Goal: Task Accomplishment & Management: Manage account settings

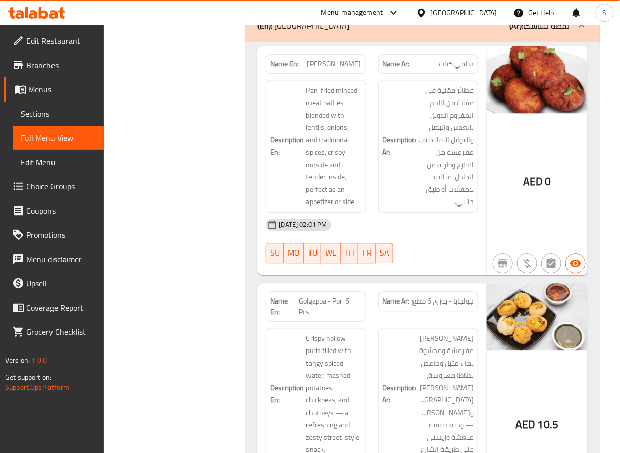
scroll to position [5703, 0]
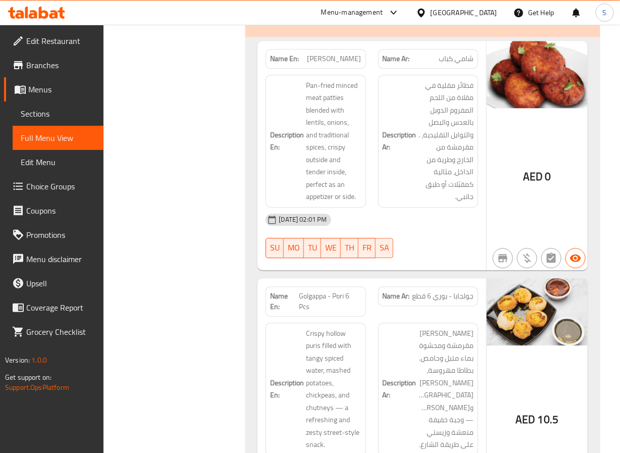
scroll to position [5662, 0]
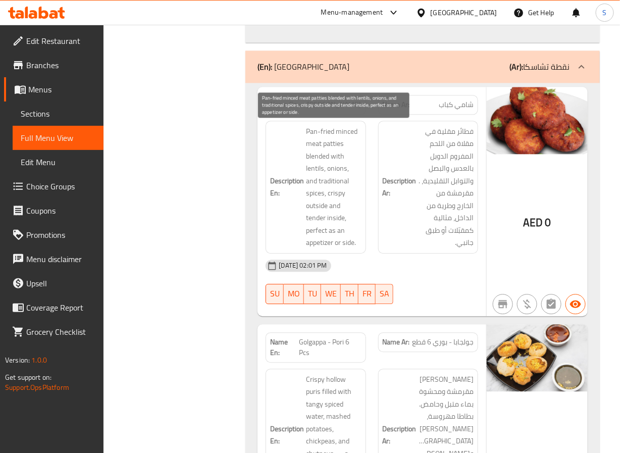
click at [331, 144] on span "Pan-fried minced meat patties blended with lentils, onions, and traditional spi…" at bounding box center [333, 187] width 55 height 124
copy span "patties"
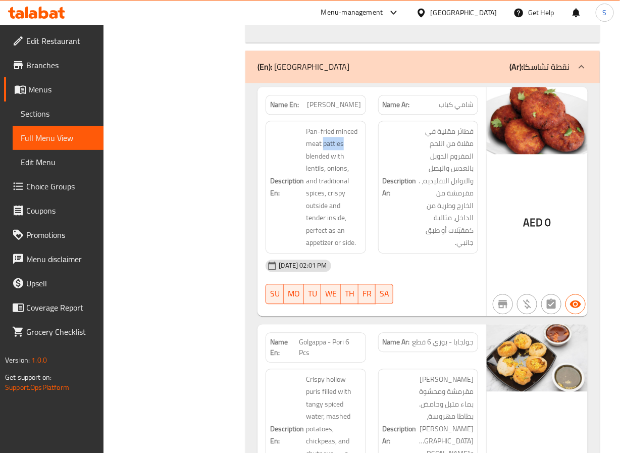
click at [328, 101] on span "[PERSON_NAME]" at bounding box center [334, 104] width 54 height 11
copy span "[PERSON_NAME]"
drag, startPoint x: 197, startPoint y: 179, endPoint x: 258, endPoint y: 125, distance: 81.5
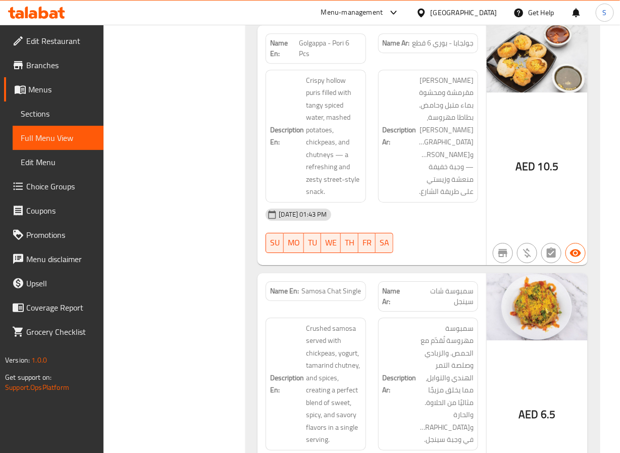
scroll to position [5965, 0]
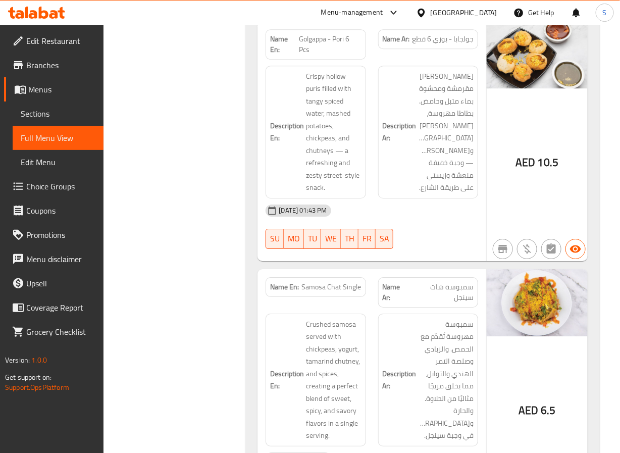
click at [313, 42] on span "Golgappa - Pori 6 Pcs" at bounding box center [330, 44] width 62 height 21
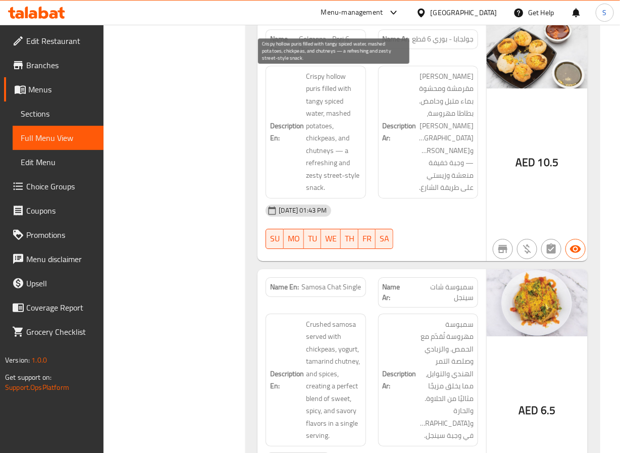
click at [316, 97] on span "Crispy hollow puris filled with tangy spiced water, mashed potatoes, chickpeas,…" at bounding box center [333, 132] width 55 height 124
copy span "tangy"
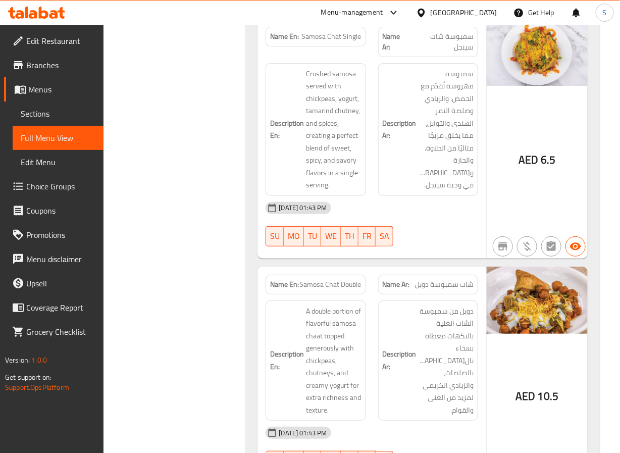
scroll to position [6215, 0]
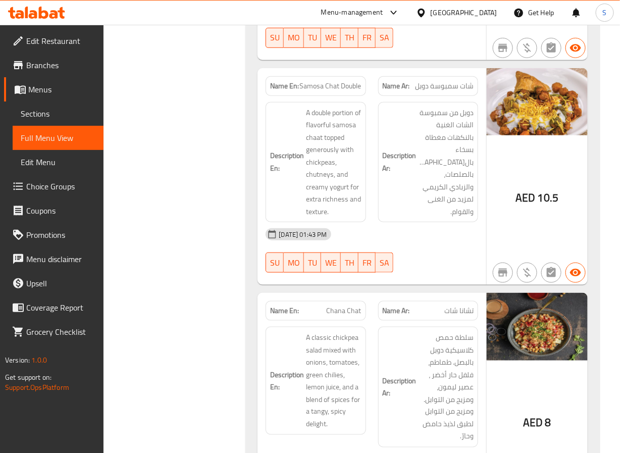
scroll to position [6415, 0]
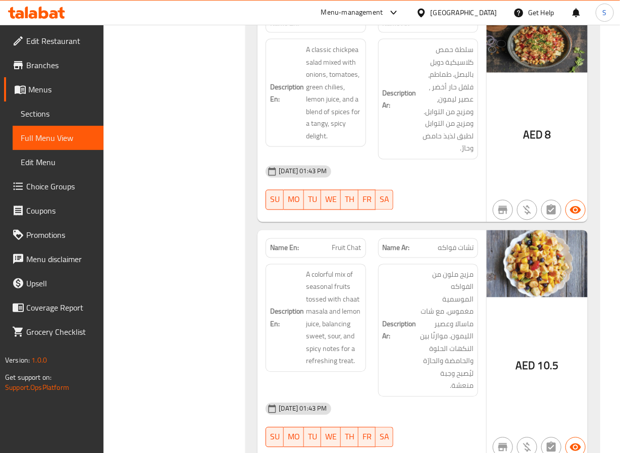
scroll to position [6702, 0]
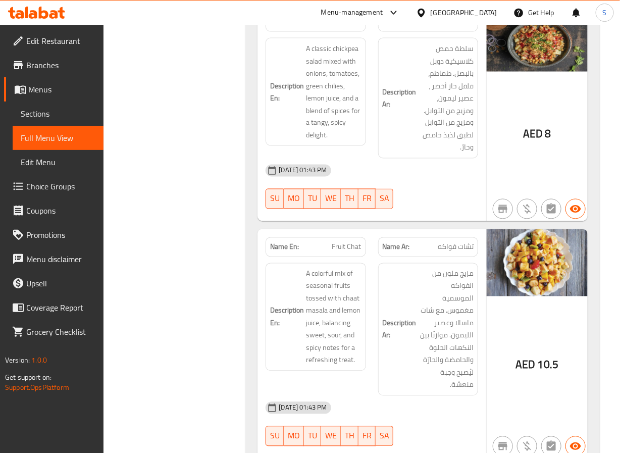
click at [330, 27] on span "Chana Chat" at bounding box center [344, 22] width 35 height 11
copy span "Chana Chat"
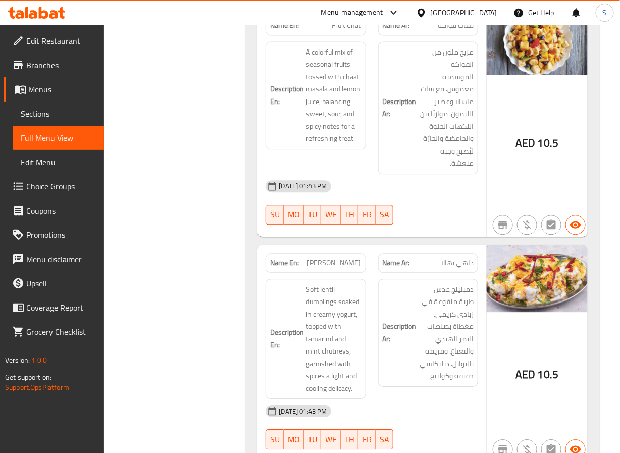
scroll to position [6925, 0]
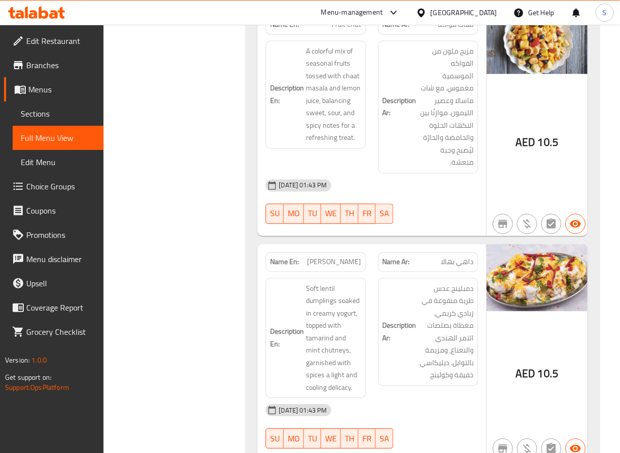
click at [347, 30] on span "Fruit Chat" at bounding box center [346, 24] width 29 height 11
copy span "Fruit Chat"
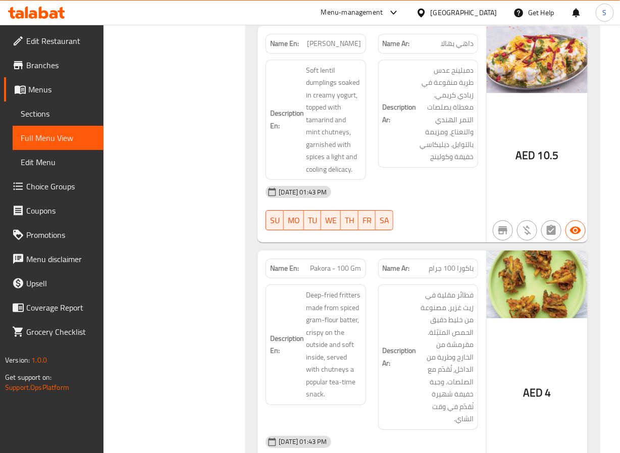
scroll to position [7153, 0]
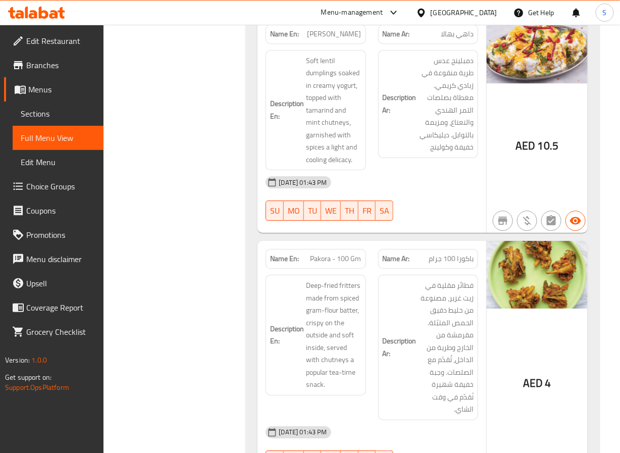
click at [329, 39] on span "[PERSON_NAME]" at bounding box center [334, 34] width 54 height 11
copy span "[PERSON_NAME]"
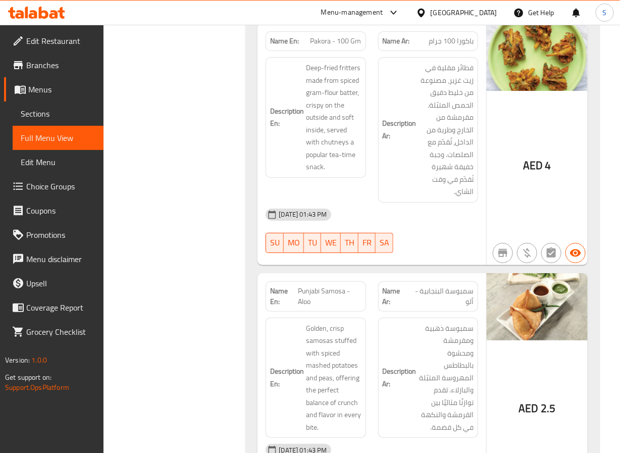
scroll to position [7372, 0]
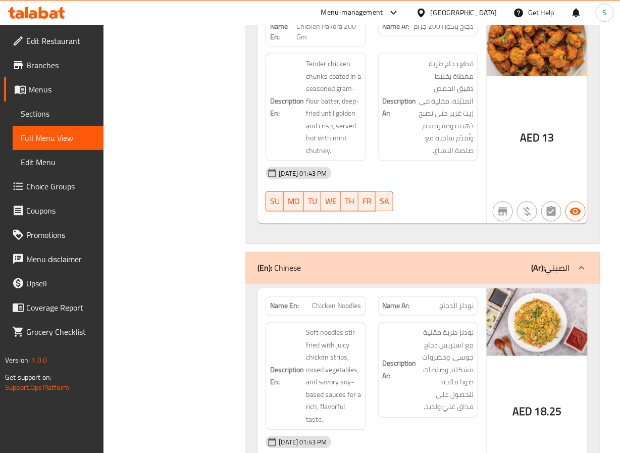
scroll to position [7867, 0]
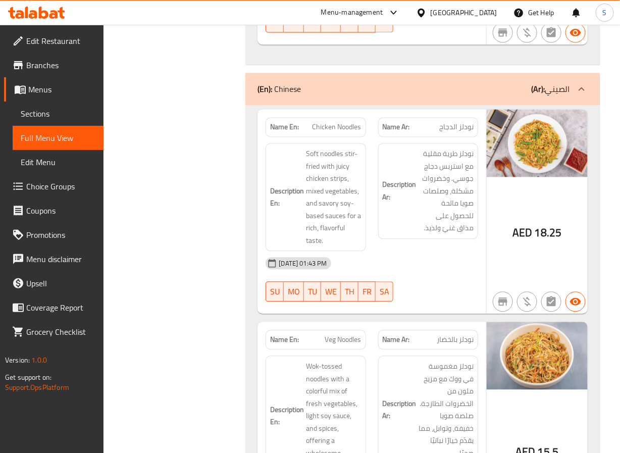
scroll to position [8060, 0]
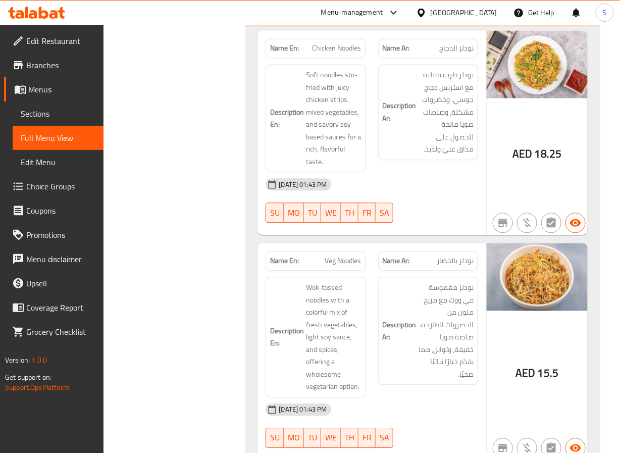
scroll to position [8137, 0]
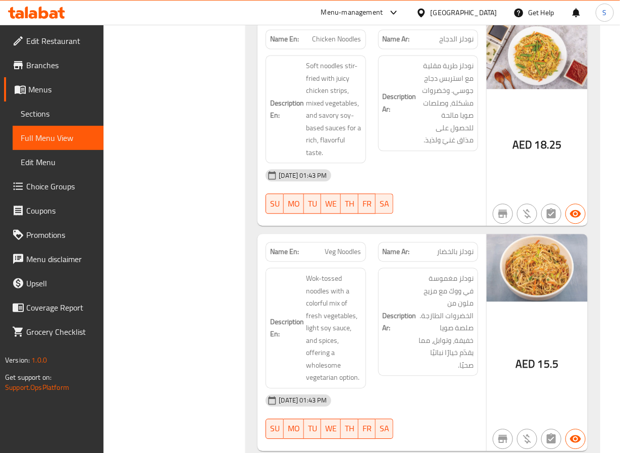
click at [322, 44] on span "Chicken Noodles" at bounding box center [336, 39] width 49 height 11
copy span "Chicken Noodles"
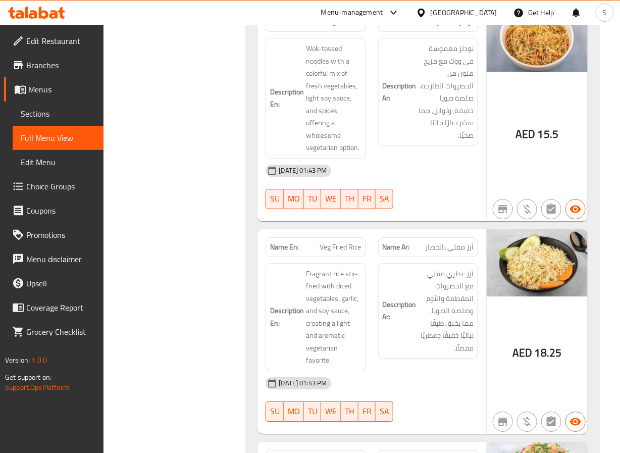
scroll to position [8361, 0]
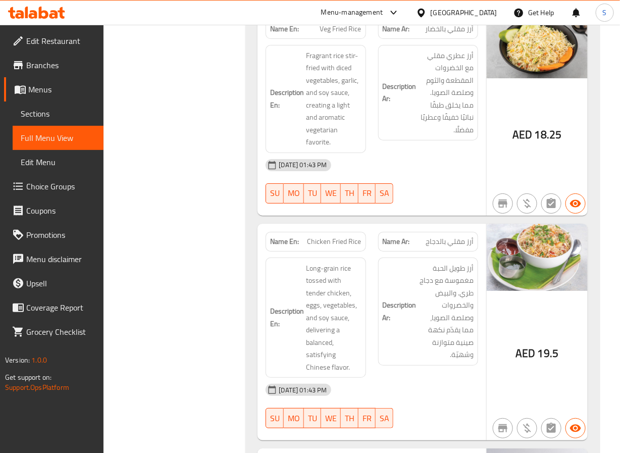
scroll to position [8584, 0]
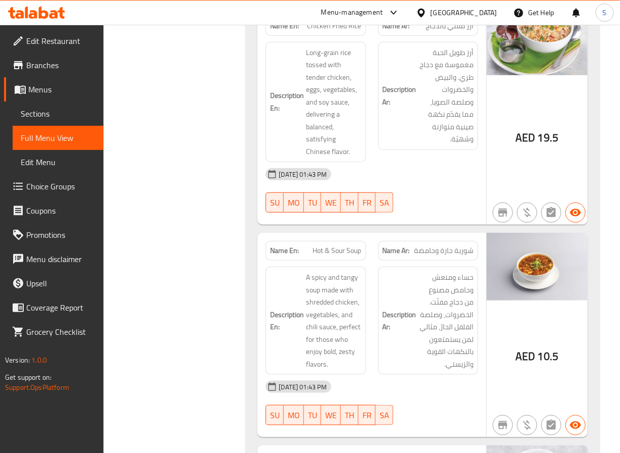
scroll to position [8797, 0]
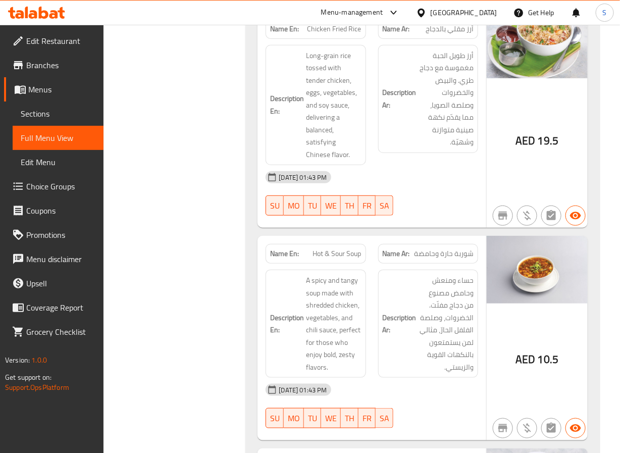
click at [328, 34] on span "Chicken Fried Rice" at bounding box center [334, 29] width 54 height 11
copy span "Chicken Fried Rice"
click at [202, 324] on div "Filter Branches Branches Popular filters Free items Branch specific items Has c…" at bounding box center [179, 422] width 122 height 18178
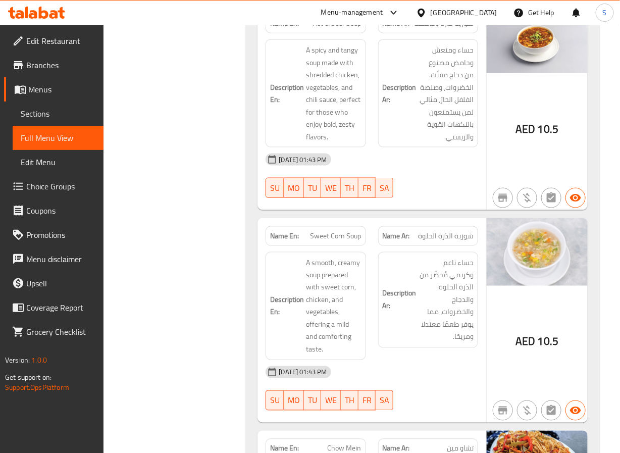
scroll to position [9027, 0]
click at [202, 120] on div "Filter Branches Branches Popular filters Free items Branch specific items Has c…" at bounding box center [179, 192] width 122 height 18178
click at [179, 310] on div "Filter Branches Branches Popular filters Free items Branch specific items Has c…" at bounding box center [179, 192] width 122 height 18178
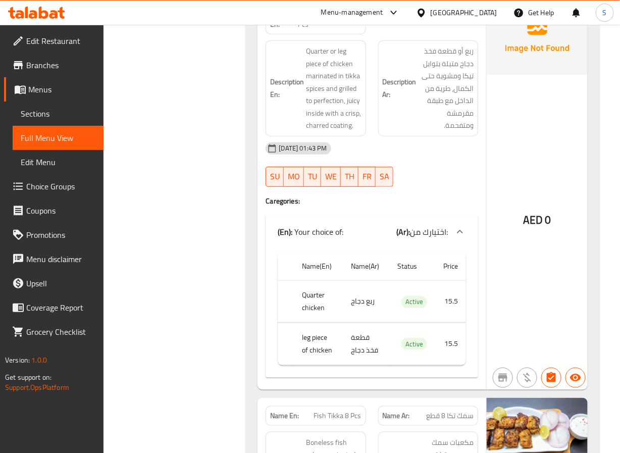
scroll to position [4982, 0]
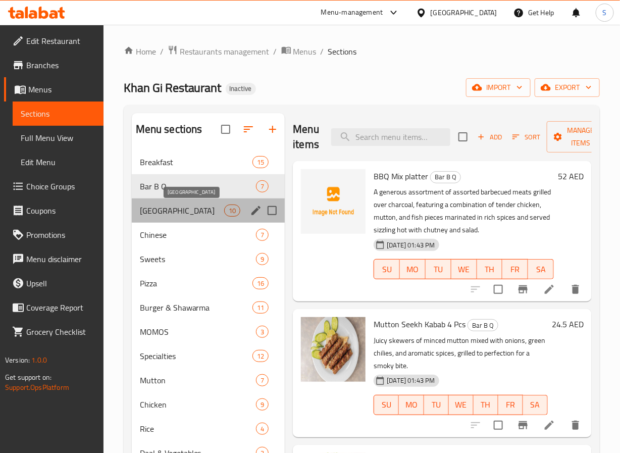
click at [185, 216] on span "[GEOGRAPHIC_DATA]" at bounding box center [182, 210] width 84 height 12
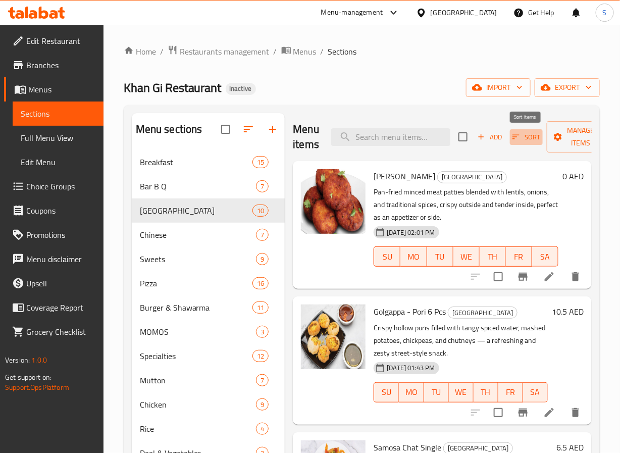
click at [524, 135] on span "Sort" at bounding box center [526, 137] width 28 height 12
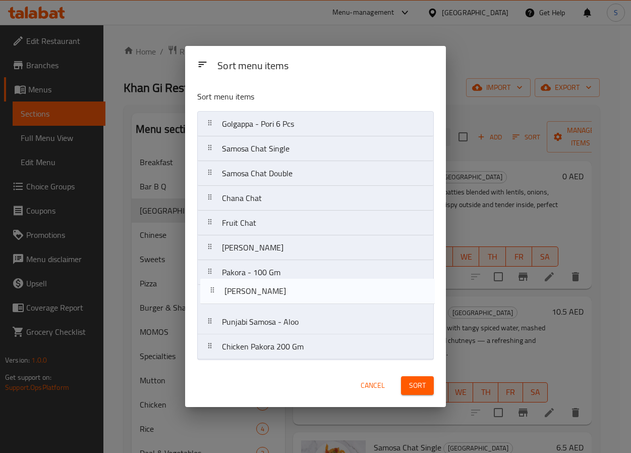
drag, startPoint x: 214, startPoint y: 128, endPoint x: 216, endPoint y: 303, distance: 175.7
click at [216, 303] on nav "Shami Kabab Golgappa - Pori 6 Pcs Samosa Chat Single Samosa Chat Double Chana C…" at bounding box center [315, 235] width 237 height 248
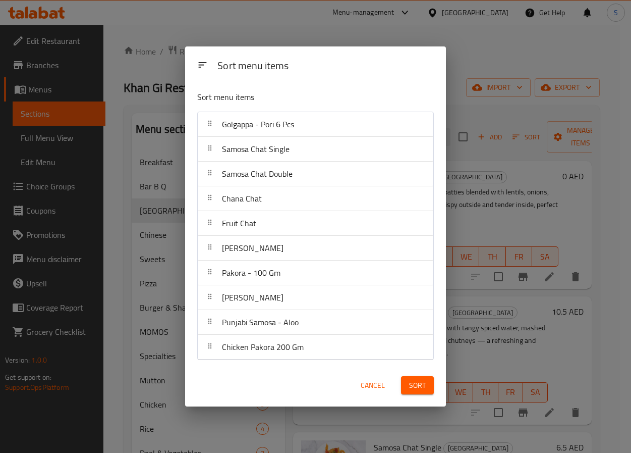
click at [436, 391] on div "Sort" at bounding box center [417, 385] width 45 height 31
click at [430, 391] on button "Sort" at bounding box center [417, 385] width 33 height 19
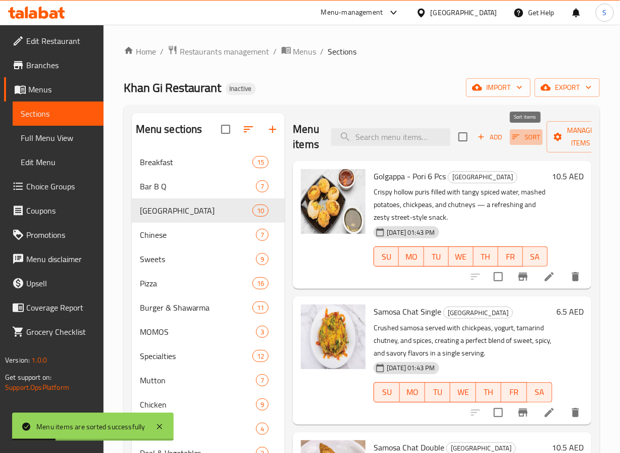
click at [520, 132] on span "Sort" at bounding box center [526, 137] width 28 height 12
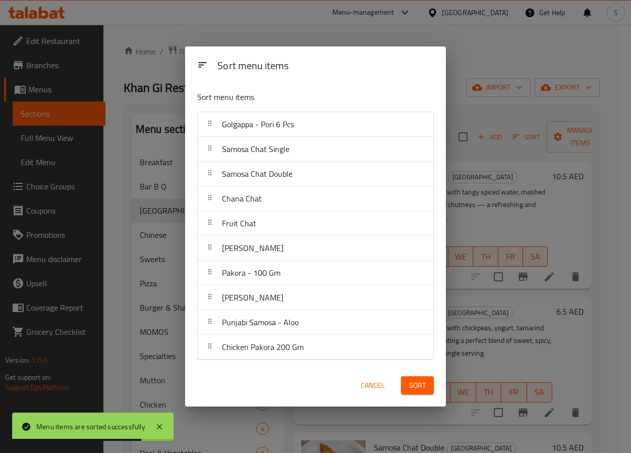
click at [363, 389] on span "Cancel" at bounding box center [373, 385] width 24 height 13
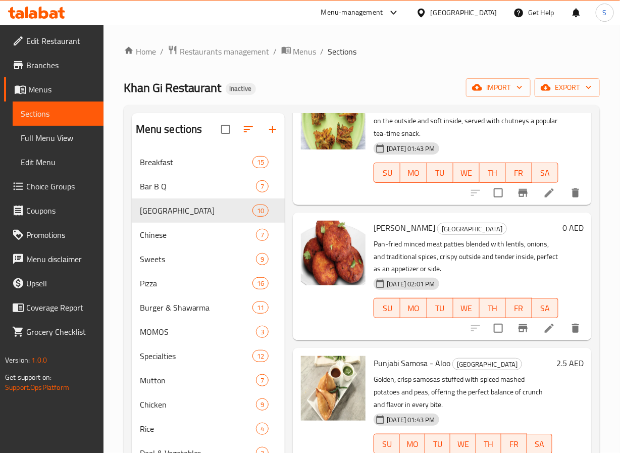
scroll to position [953, 0]
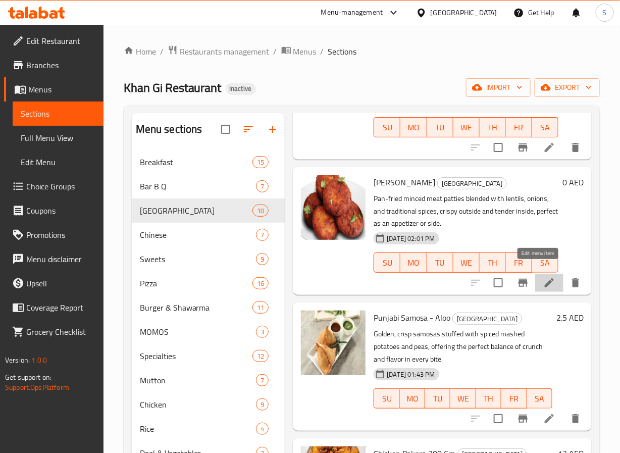
click at [543, 277] on icon at bounding box center [549, 283] width 12 height 12
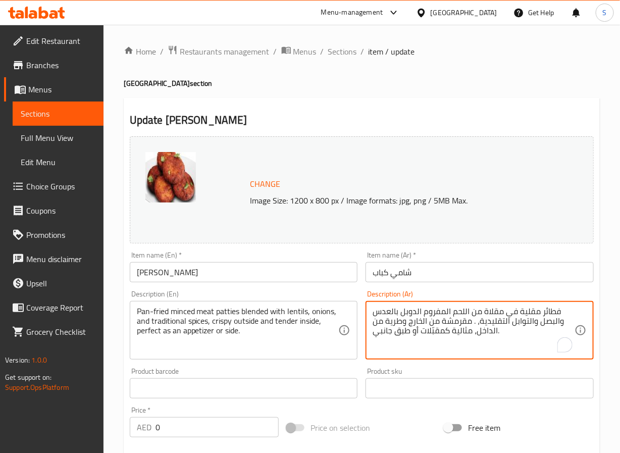
click at [527, 314] on textarea "فطائر مقلية في مقلاة من اللحم المفروم الدوبل بالعدس والبصل والتوابل التقليدية، …" at bounding box center [474, 330] width 202 height 48
paste textarea "اللحم المفروم"
click at [440, 315] on textarea "قطع اللحم المفروم مقلية بالطاسة الدوبل بالعدس والبصل والتوابل التقليدية، . مقرم…" at bounding box center [474, 330] width 202 height 48
click at [474, 325] on textarea "قطع اللحم المفروم مقلية بالطاسة ممزوجة مع العدس والبصل والتوابل التقليدية، . مق…" at bounding box center [474, 330] width 202 height 48
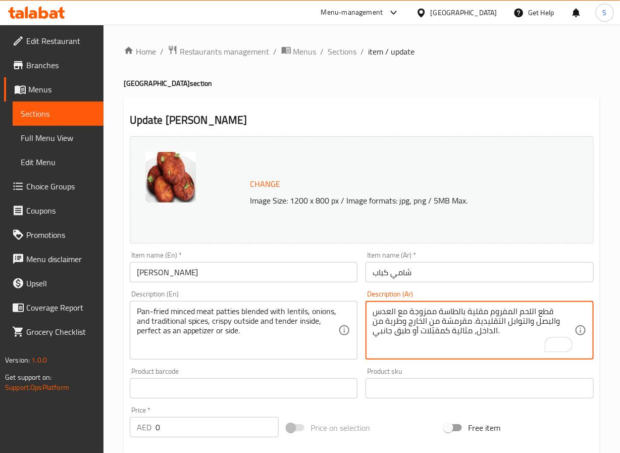
click at [394, 323] on textarea "قطع اللحم المفروم مقلية بالطاسة ممزوجة مع العدس والبصل والتوابل التقليدية. مقرم…" at bounding box center [474, 330] width 202 height 48
click at [397, 323] on textarea "قطع اللحم المفروم مقلية بالطاسة ممزوجة مع العدس والبصل والتوابل التقليدية. مقرم…" at bounding box center [474, 330] width 202 height 48
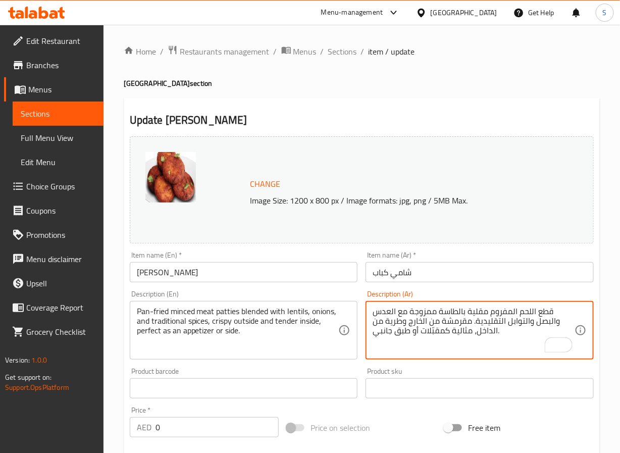
click at [397, 323] on textarea "قطع اللحم المفروم مقلية بالطاسة ممزوجة مع العدس والبصل والتوابل التقليدية. مقرم…" at bounding box center [474, 330] width 202 height 48
type textarea "قطع اللحم المفروم مقلية بالطاسة ممزوجة مع العدس والبصل والتوابل التقليدية. مقرم…"
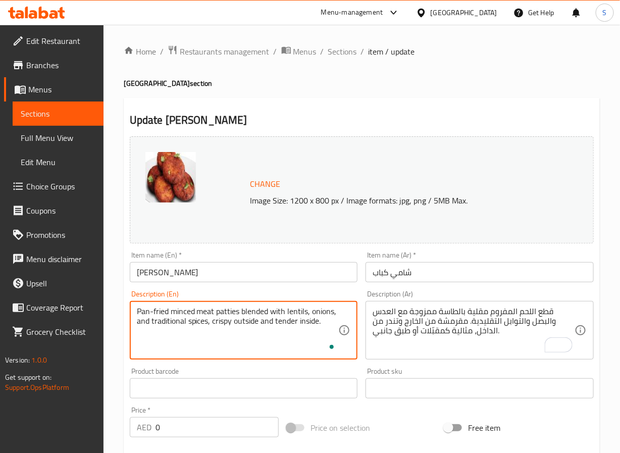
type textarea "Pan-fried minced meat patties blended with lentils, onions, and traditional spi…"
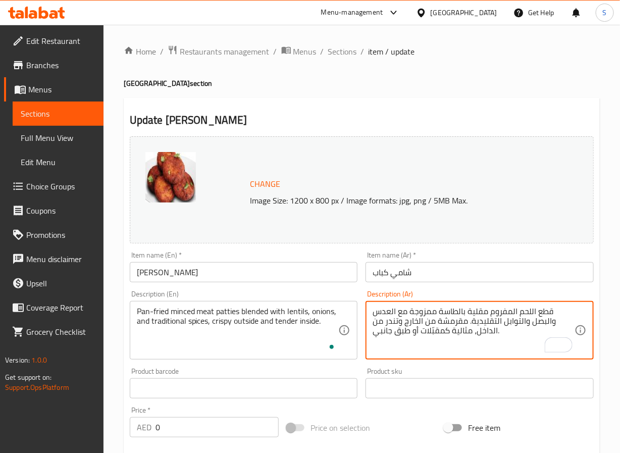
click at [429, 338] on textarea "قطع اللحم المفروم مقلية بالطاسة ممزوجة مع العدس والبصل والتوابل التقليدية. مقرم…" at bounding box center [474, 330] width 202 height 48
type textarea "قطع اللحم المفروم مقلية بالطاسة ممزوجة مع العدس والبصل والتوابل التقليدية. مقرم…"
click at [453, 270] on input "شامي كباب" at bounding box center [479, 272] width 228 height 20
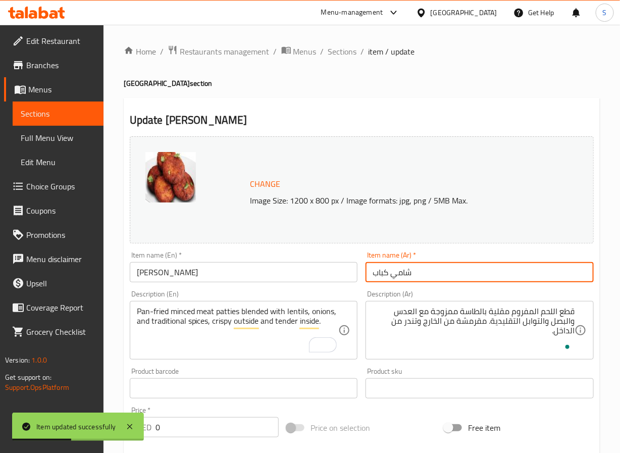
scroll to position [274, 0]
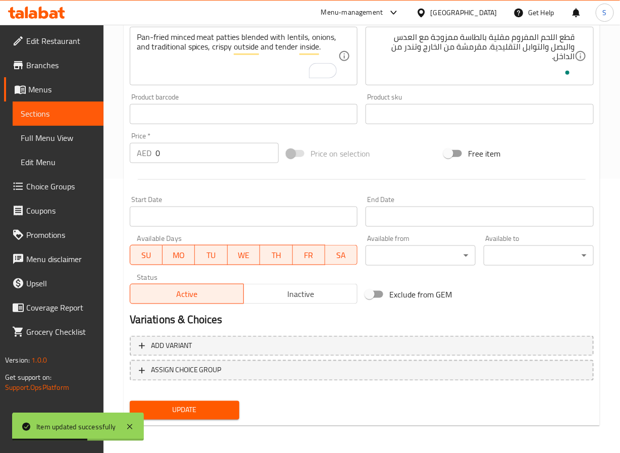
click at [232, 161] on input "0" at bounding box center [217, 153] width 124 height 20
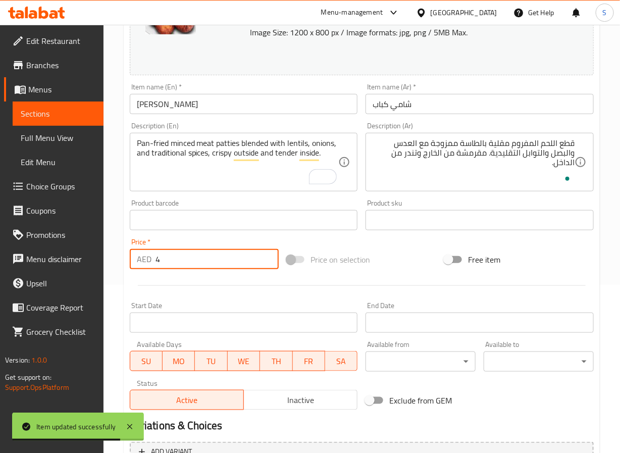
scroll to position [0, 0]
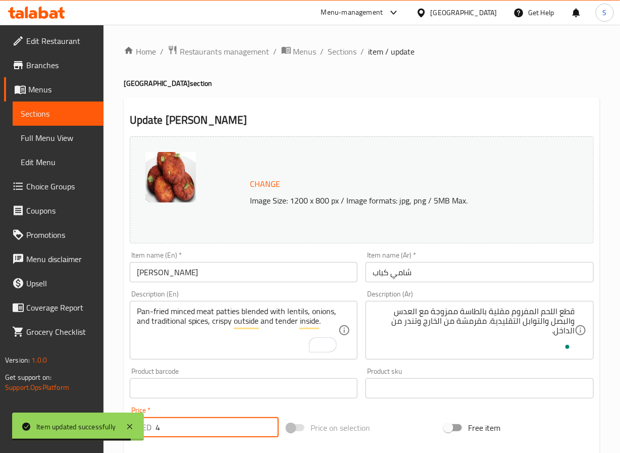
type input "4"
click at [247, 267] on input "[PERSON_NAME]" at bounding box center [244, 272] width 228 height 20
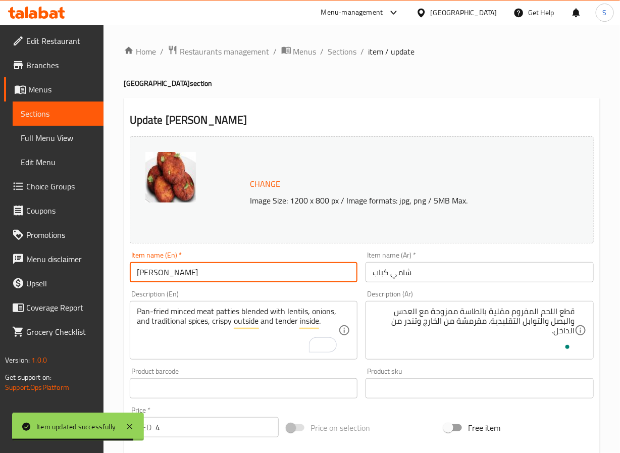
click at [188, 264] on input "[PERSON_NAME]" at bounding box center [244, 272] width 228 height 20
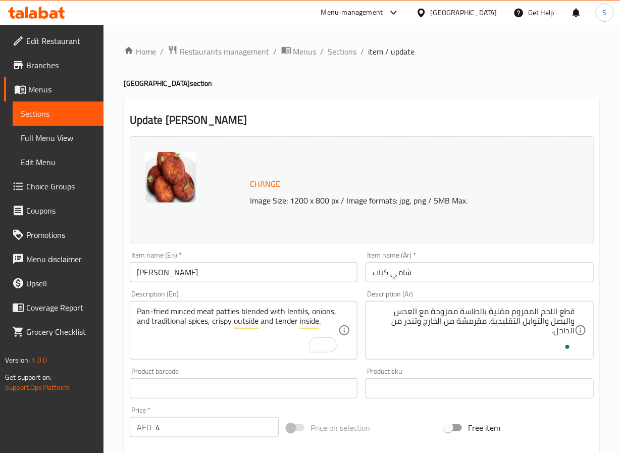
click at [276, 104] on div "Update Shami Kabab Change Image Size: 1200 x 800 px / Image formats: jpg, png /…" at bounding box center [362, 399] width 476 height 602
click at [226, 279] on input "[PERSON_NAME]" at bounding box center [244, 272] width 228 height 20
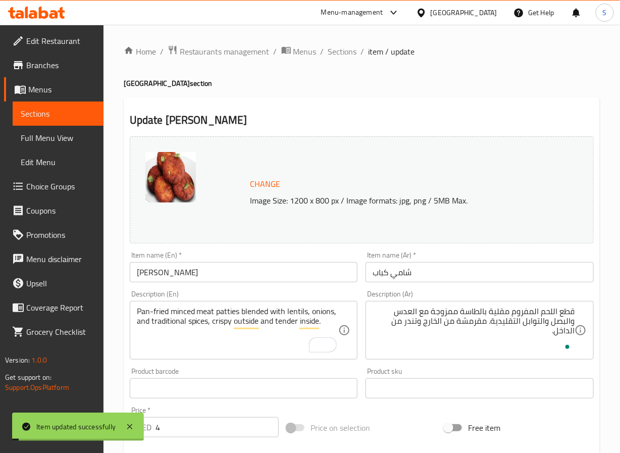
click at [356, 48] on ol "Home / Restaurants management / Menus / Sections / item / update" at bounding box center [362, 51] width 476 height 13
click at [348, 54] on span "Sections" at bounding box center [342, 51] width 29 height 12
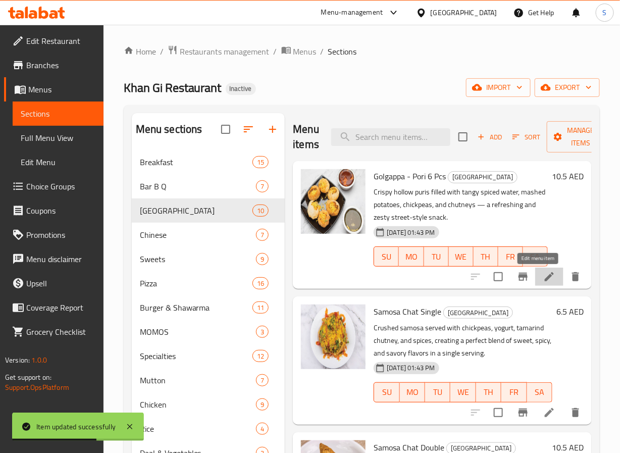
click at [544, 281] on icon at bounding box center [549, 277] width 12 height 12
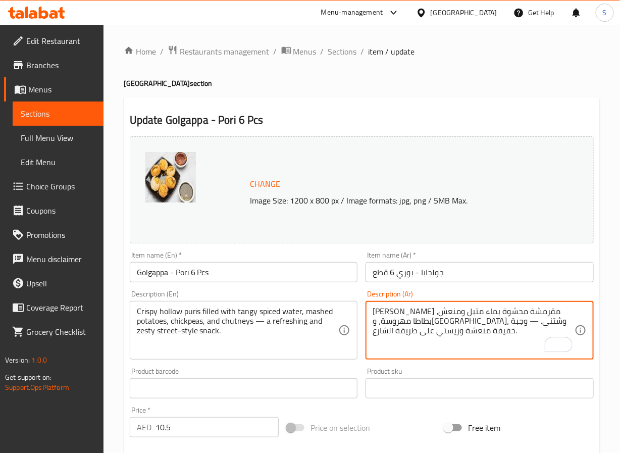
click at [495, 323] on textarea "هولو بوريس مقرمشة محشوة بماء متبل ومنعش، بطاطا مهروسة، وحمص، وشتني. — وجبة خفيف…" at bounding box center [474, 330] width 202 height 48
click at [472, 322] on textarea "هولو بوريس مقرمشة محشوة بماء متبل ومنعش، بطاطا مهروسة، وحمص، وشوتني. — وجبة خفي…" at bounding box center [474, 330] width 202 height 48
type textarea "[PERSON_NAME] مقرمشة محشوة بماء متبل ومنعش، بطاطا مهروسة، و[GEOGRAPHIC_DATA]، و…"
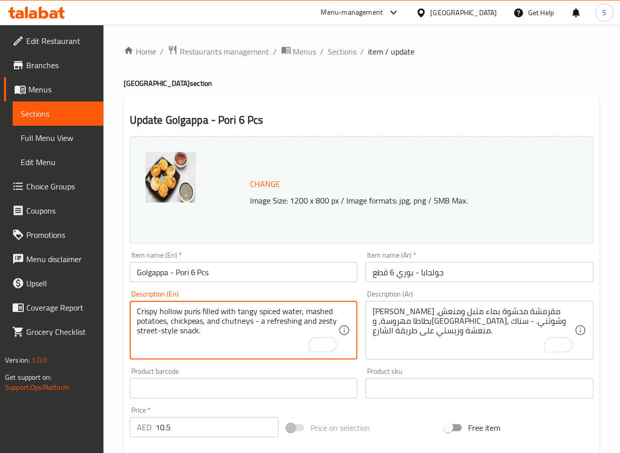
type textarea "Crispy hollow puris filled with tangy spiced water, mashed potatoes, chickpeas,…"
click at [273, 276] on input "Golgappa - Pori 6 Pcs" at bounding box center [244, 272] width 228 height 20
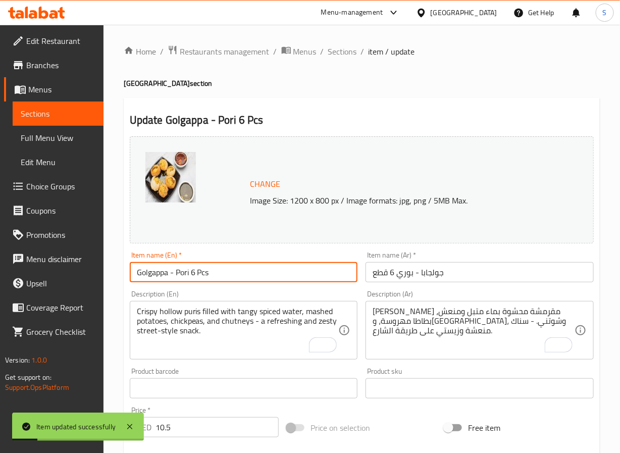
drag, startPoint x: 350, startPoint y: 55, endPoint x: 346, endPoint y: 26, distance: 29.6
click at [350, 55] on span "Sections" at bounding box center [342, 51] width 29 height 12
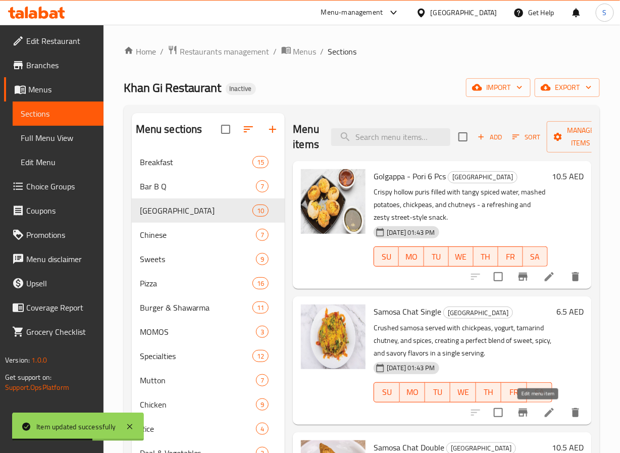
click at [545, 410] on icon at bounding box center [549, 412] width 9 height 9
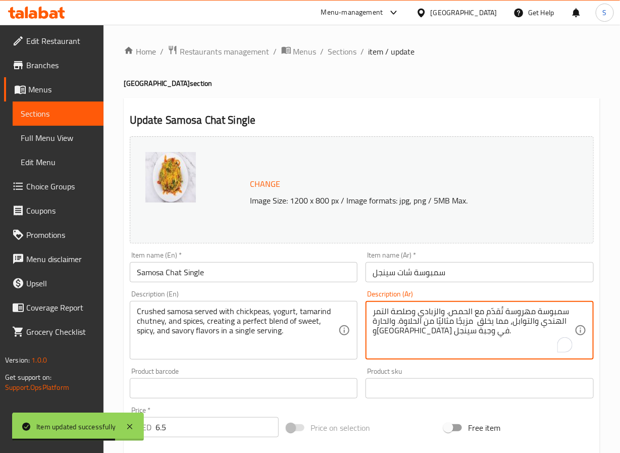
click at [524, 311] on textarea "سمبوسة مهروسة تُقدّم مع الحمص. والزبادي وصلصة التمر الهندي والتوابل، مما يخلق م…" at bounding box center [474, 330] width 202 height 48
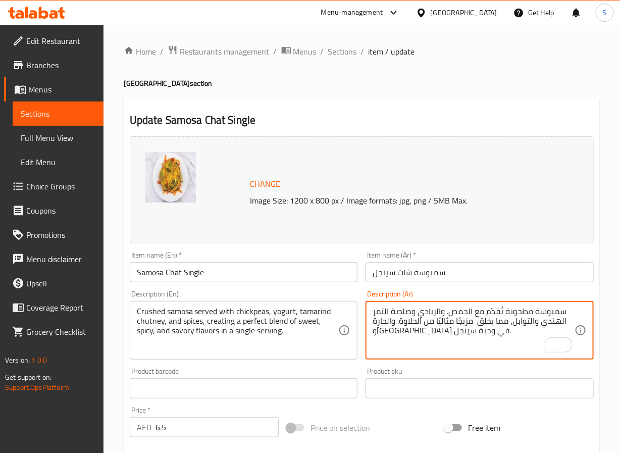
click at [402, 312] on textarea "سمبوسة مطحونة تُقدّم مع الحمص. والزبادي وصلصة التمر الهندي والتوابل، مما يخلق م…" at bounding box center [474, 330] width 202 height 48
click at [474, 323] on textarea "سمبوسة مطحونة تُقدّم مع الحمص. والزبادي وشوتني التمر الهندي والتوابل، مما يخلق …" at bounding box center [474, 330] width 202 height 48
click at [421, 321] on textarea "سمبوسة مطحونة تُقدّم مع الحمص. والزبادي وشوتني التمر الهندي والتوابل، مما يخلق …" at bounding box center [474, 330] width 202 height 48
click at [405, 333] on textarea "سمبوسة مطحونة تُقدّم مع الحمص. والزبادي وشوتني التمر الهندي والتوابل، مما يخلق …" at bounding box center [474, 330] width 202 height 48
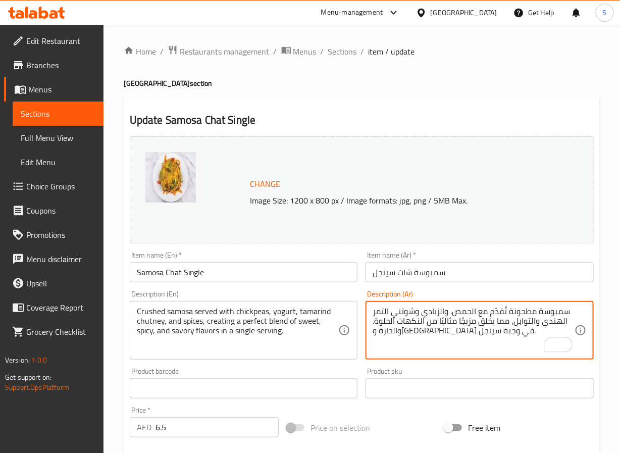
click at [405, 333] on textarea "سمبوسة مطحونة تُقدّم مع الحمص. والزبادي وشوتني التمر الهندي والتوابل، مما يخلق …" at bounding box center [474, 330] width 202 height 48
type textarea "سمبوسة مطحونة تُقدّم مع الحمص. والزبادي وشوتني التمر الهندي والتوابل، مما يخلق …"
click at [445, 274] on input "سمبوسة شات سينجل" at bounding box center [479, 272] width 228 height 20
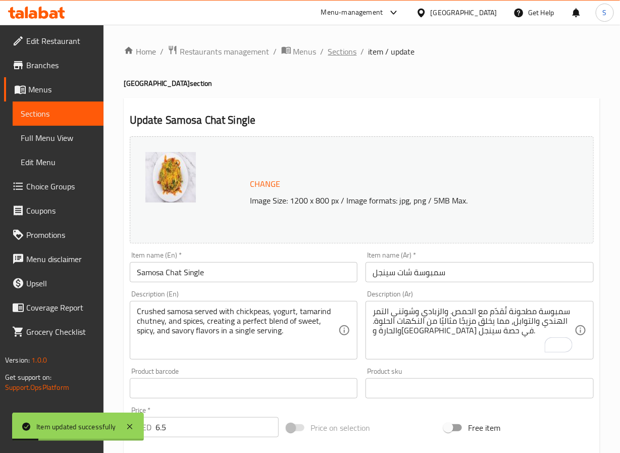
click at [346, 50] on span "Sections" at bounding box center [342, 51] width 29 height 12
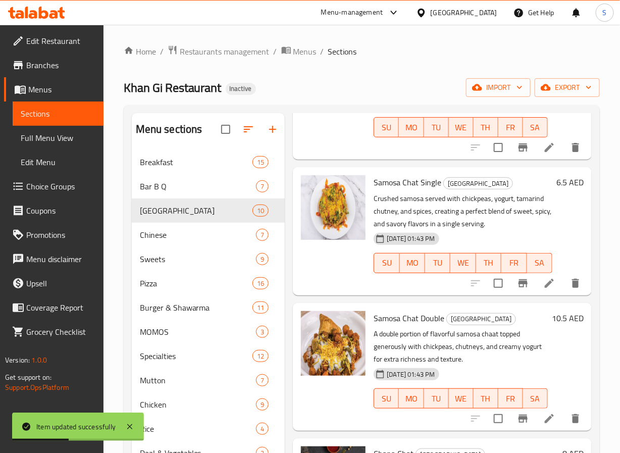
scroll to position [246, 0]
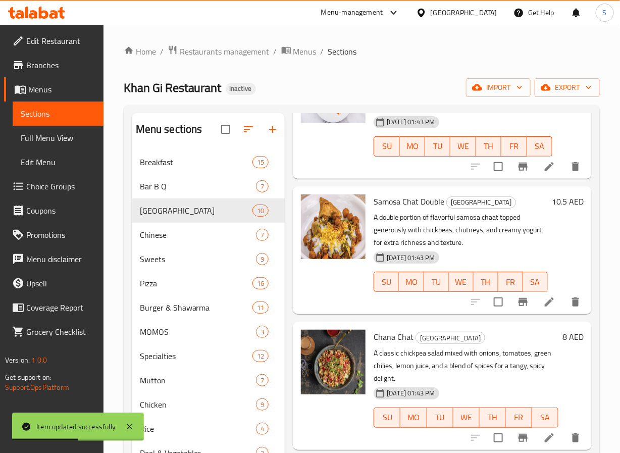
click at [542, 313] on div at bounding box center [525, 302] width 124 height 24
click at [545, 303] on icon at bounding box center [549, 301] width 9 height 9
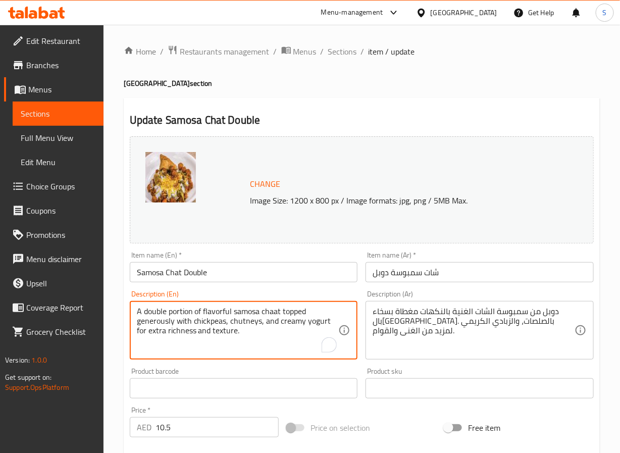
click at [185, 309] on textarea "A double portion of flavorful samosa chaat topped generously with chickpeas, ch…" at bounding box center [238, 330] width 202 height 48
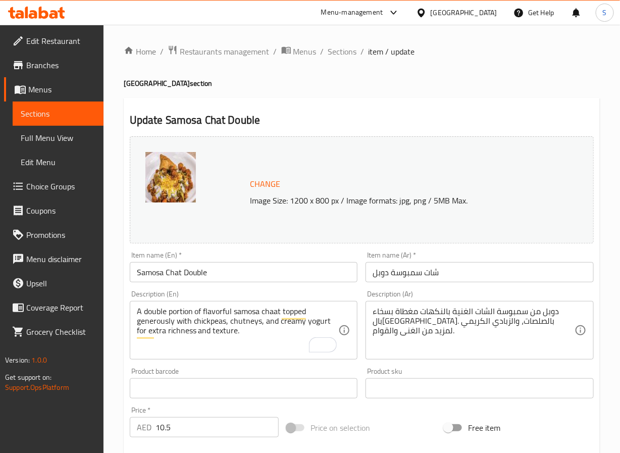
click at [166, 274] on input "Samosa Chat Double" at bounding box center [244, 272] width 228 height 20
click at [549, 306] on div "دوبل من سمبوسة الشات الغنية بالنكهات مغطاة بسخاء بالحمص. بالصلصات، والزبادي الك…" at bounding box center [479, 330] width 228 height 59
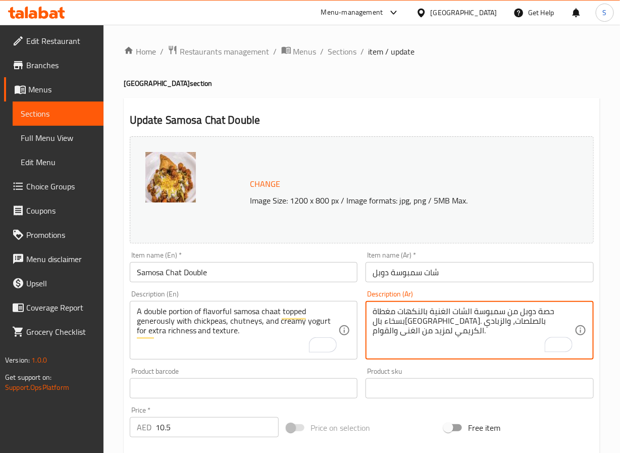
type textarea "حصة دوبل من سمبوسة الشات الغنية بالنكهات مغطاة بسخاء بالحمص. بالصلصات، والزبادي…"
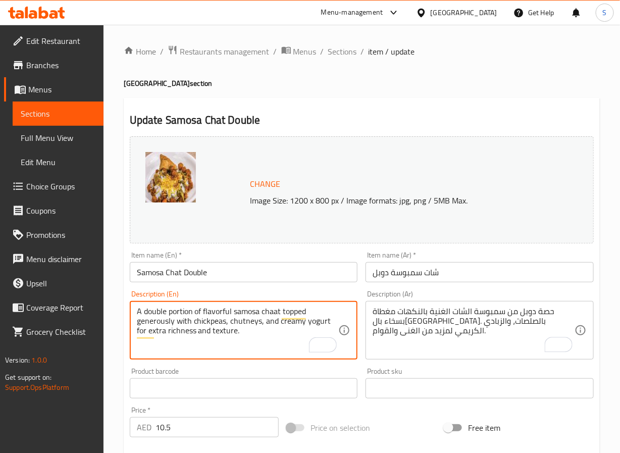
click at [223, 312] on textarea "A double portion of flavorful samosa chaat topped generously with chickpeas, ch…" at bounding box center [238, 330] width 202 height 48
type textarea "A double portion of samosa chaat topped generously with chickpeas, chutneys, an…"
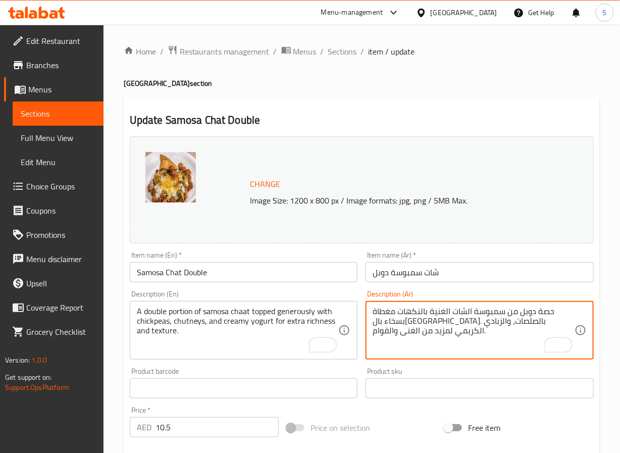
click at [464, 313] on textarea "حصة دوبل من سمبوسة الشات الغنية بالنكهات مغطاة بسخاء بالحمص. بالصلصات، والزبادي…" at bounding box center [474, 330] width 202 height 48
click at [524, 324] on textarea "حصة دوبل من سمبوسة الشات مغطاة بسخاء بالحمص. بالصلصات، والزبادي الكريمي لمزيد م…" at bounding box center [474, 330] width 202 height 48
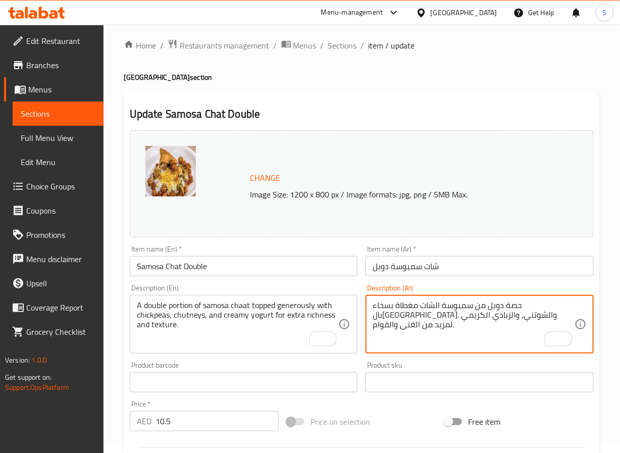
scroll to position [7, 0]
type textarea "حصة دوبل من سمبوسة الشات مغطاة بسخاء بال[GEOGRAPHIC_DATA]. والشوتني، والزبادي ا…"
click at [456, 260] on input "شات سمبوسة دوبل" at bounding box center [479, 265] width 228 height 20
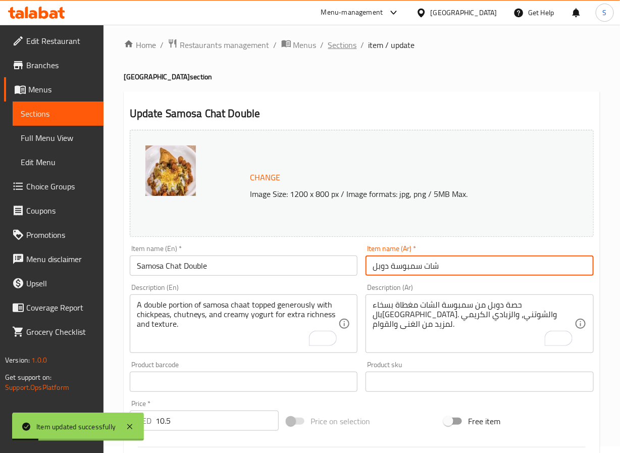
click at [341, 42] on span "Sections" at bounding box center [342, 45] width 29 height 12
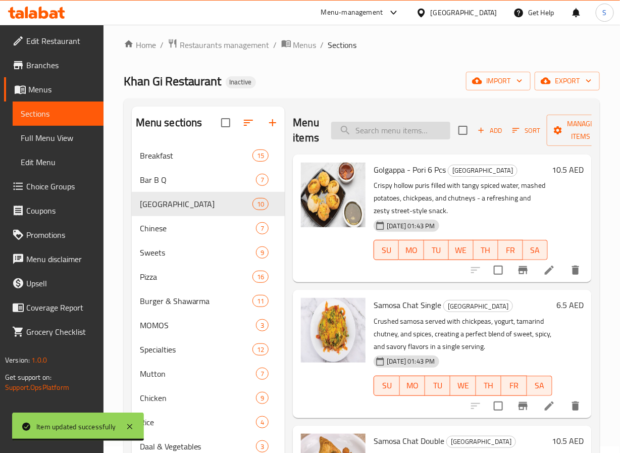
click at [370, 127] on input "search" at bounding box center [390, 131] width 119 height 18
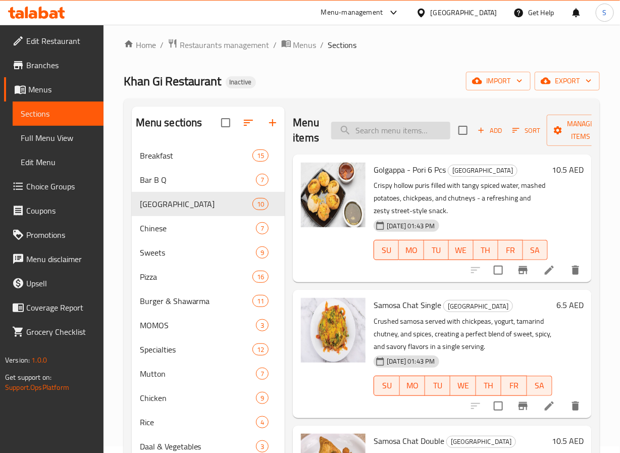
paste input "Chana Chat"
type input "Chana Chat"
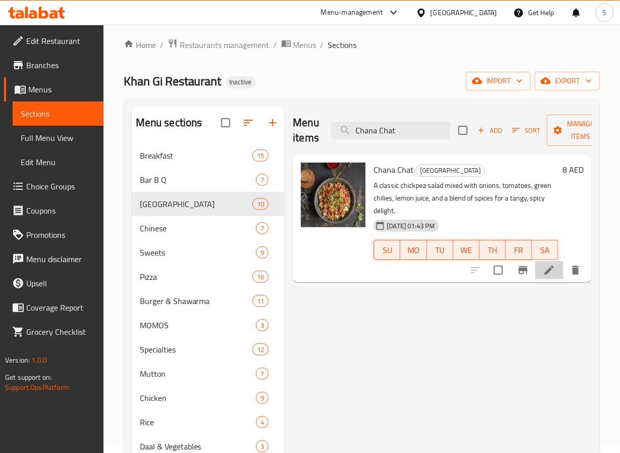
click at [557, 277] on li at bounding box center [549, 270] width 28 height 18
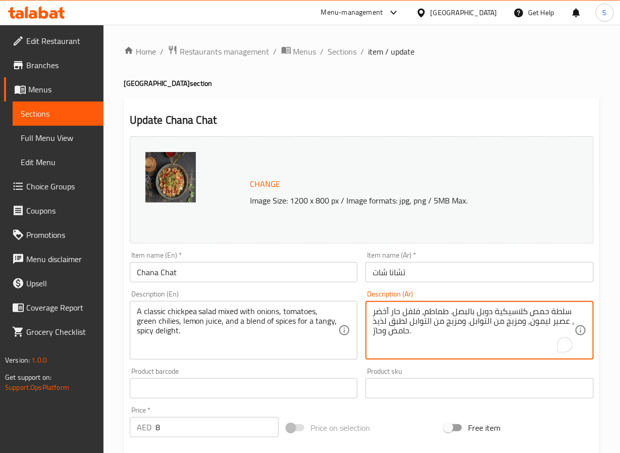
click at [490, 316] on textarea "سلطة حمص كلاسيكية دوبل بالبصل. طماطم، فلفل حار أخضر ، عصير ليمون، ومزيج من التو…" at bounding box center [474, 330] width 202 height 48
click at [393, 321] on textarea "سلطة حمص كلاسيكية مشكلة بالبصل. طماطم، فلفل حار أخضر ، عصير ليمون، ومزيج من الت…" at bounding box center [474, 330] width 202 height 48
click at [395, 333] on textarea "سلطة حمص كلاسيكية مشكلة بالبصل. طماطم، فلفل حار أخضر ، عصير ليمون، ومزيج من الت…" at bounding box center [474, 330] width 202 height 48
type textarea "سلطة حمص كلاسيكية مشكلة بالبصل. طماطم، فلفل حار أخضر ، عصير ليمون، ومزيج من الت…"
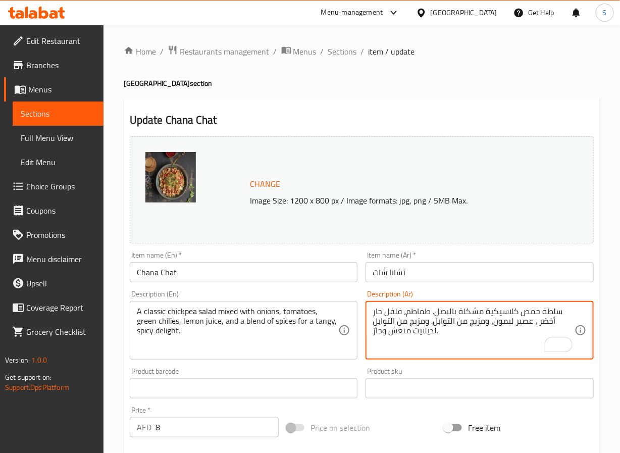
click at [420, 270] on input "تشانا شات" at bounding box center [479, 272] width 228 height 20
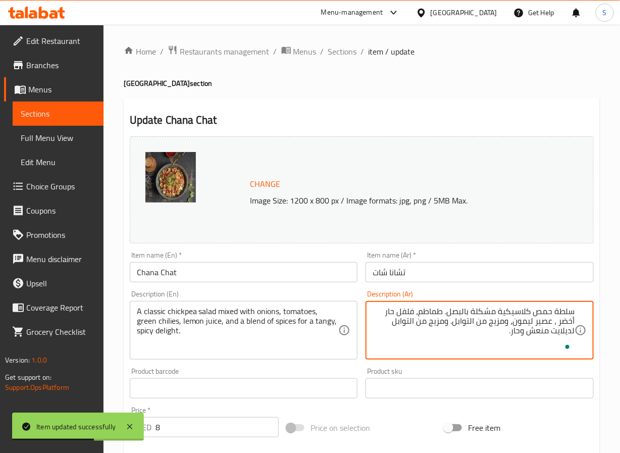
type textarea "سلطة حمص كلاسيكية مشكلة بالبصل. طماطم، فلفل حار أخضر ، عصير ليمون، ومزيج من الت…"
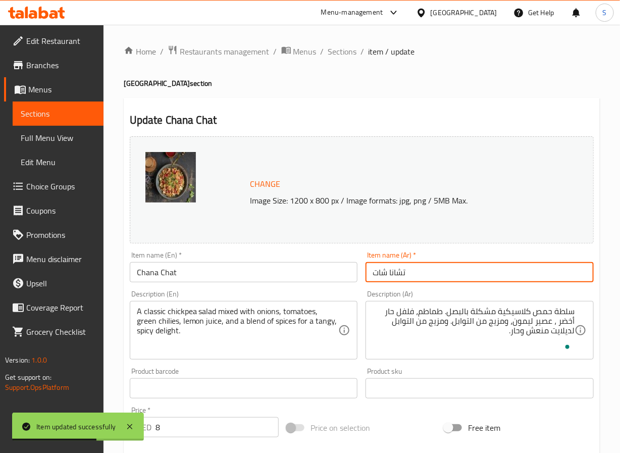
click at [420, 275] on input "تشانا شات" at bounding box center [479, 272] width 228 height 20
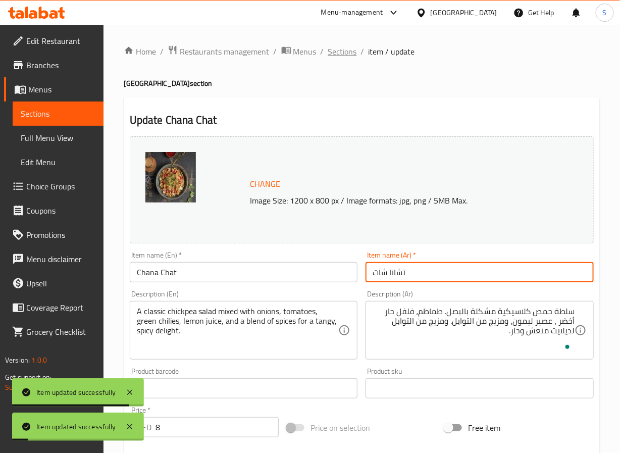
click at [334, 55] on span "Sections" at bounding box center [342, 51] width 29 height 12
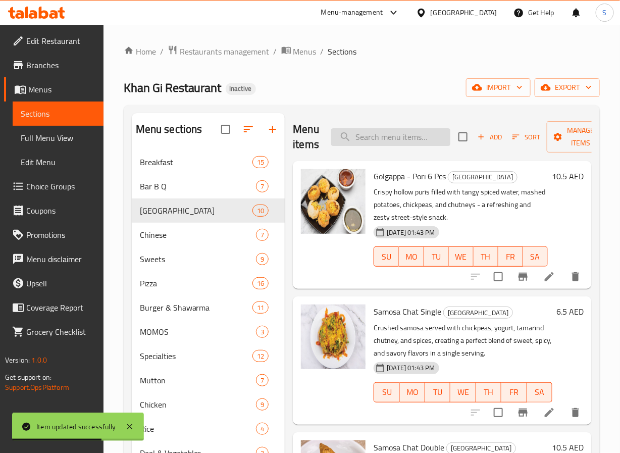
click at [378, 132] on input "search" at bounding box center [390, 137] width 119 height 18
paste input "Fruit Chat"
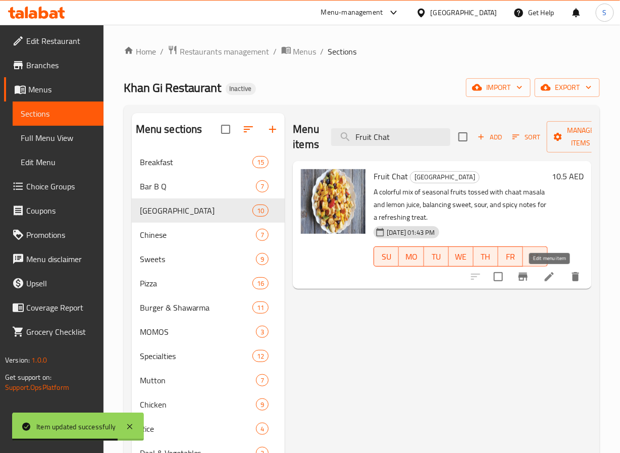
type input "Fruit Chat"
click at [552, 283] on icon at bounding box center [549, 277] width 12 height 12
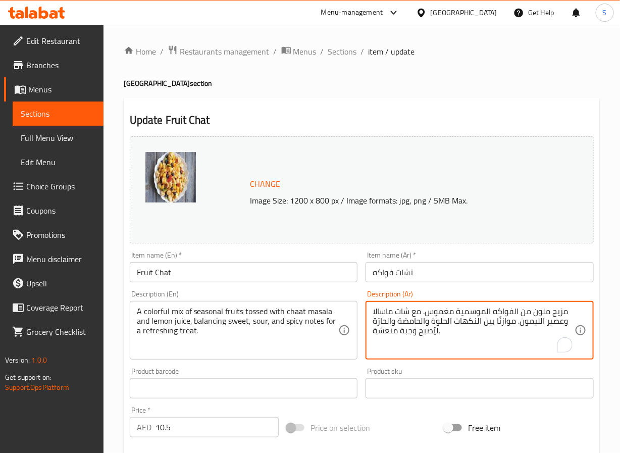
click at [471, 327] on textarea "مزيج ملون من الفواكه الموسمية مغموس. مع شات ماسالا وعصير الليمون. موازنًا بين ا…" at bounding box center [474, 330] width 202 height 48
click at [436, 336] on textarea "مزيج ملون من الفواكه الموسمية مغموس. مع شات ماسالا وعصير الليمون. موازنًا بين ا…" at bounding box center [474, 330] width 202 height 48
type textarea "مزيج ملون من الفواكه الموسمية مغموس. مع شات ماسالا وعصير الليمون. موازنًا بين ا…"
click at [426, 277] on input "تشات فواكه" at bounding box center [479, 272] width 228 height 20
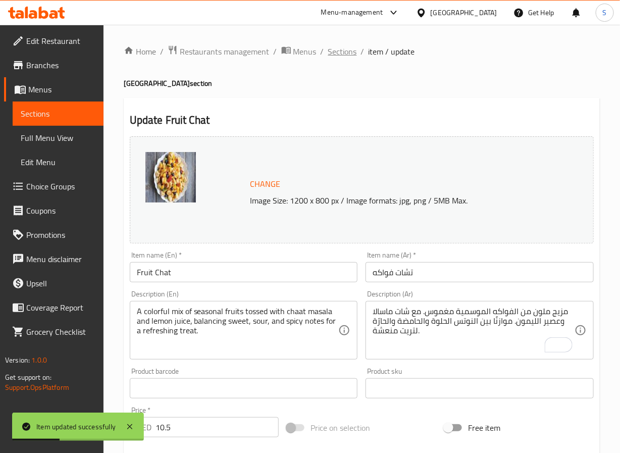
click at [337, 58] on span "Sections" at bounding box center [342, 51] width 29 height 12
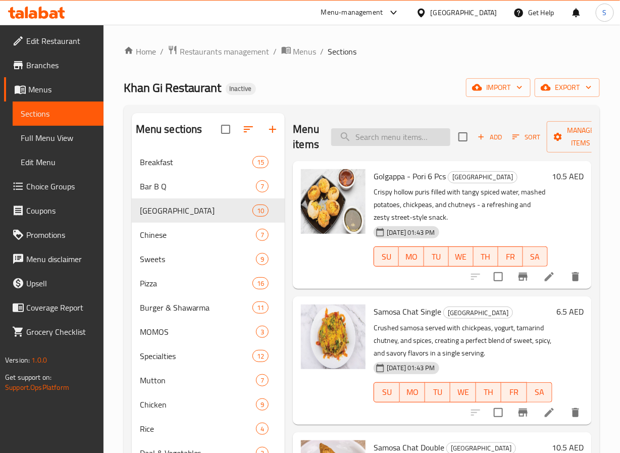
click at [367, 136] on input "search" at bounding box center [390, 137] width 119 height 18
paste input "[PERSON_NAME]"
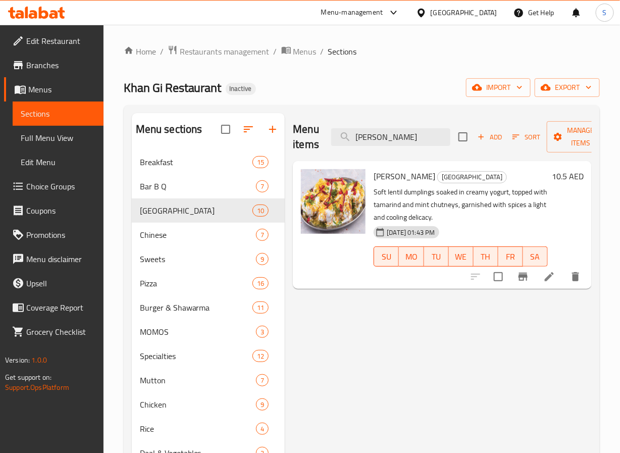
type input "[PERSON_NAME]"
click at [552, 288] on div at bounding box center [525, 277] width 124 height 24
click at [552, 285] on li at bounding box center [549, 277] width 28 height 18
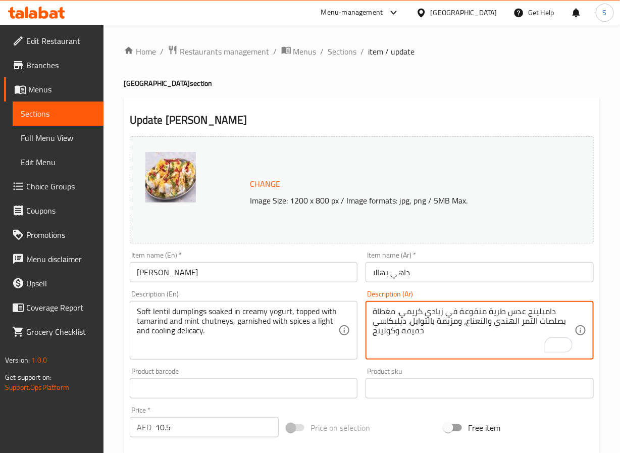
click at [553, 325] on textarea "دامبلينج عدس طرية منقوعة في زبادي كريمي. مغطاة بصلصات التمر الهندي والنعناع، وم…" at bounding box center [474, 330] width 202 height 48
paste textarea "شوتني"
click at [463, 325] on textarea "دامبلينج عدس طرية منقوعة في زبادي كريمي. مغطاة بالتمر الهندي وشوتني النعناع، وم…" at bounding box center [474, 330] width 202 height 48
type textarea "دامبلينج عدس طرية منقوعة في زبادي كريمي. مغطاة بالتمر الهندي وشوتني النعناع، وم…"
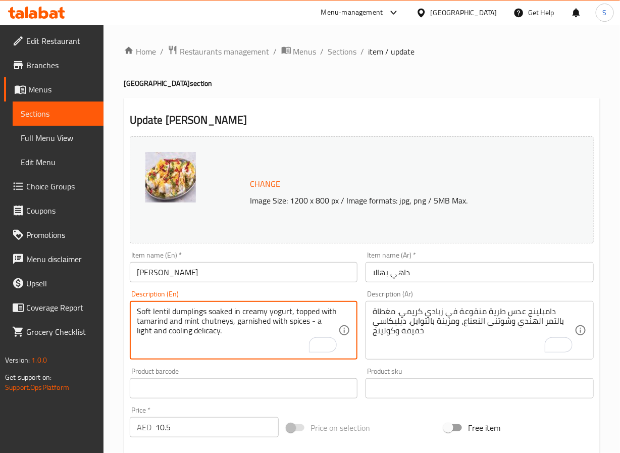
type textarea "Soft lentil dumplings soaked in creamy yogurt, topped with tamarind and mint ch…"
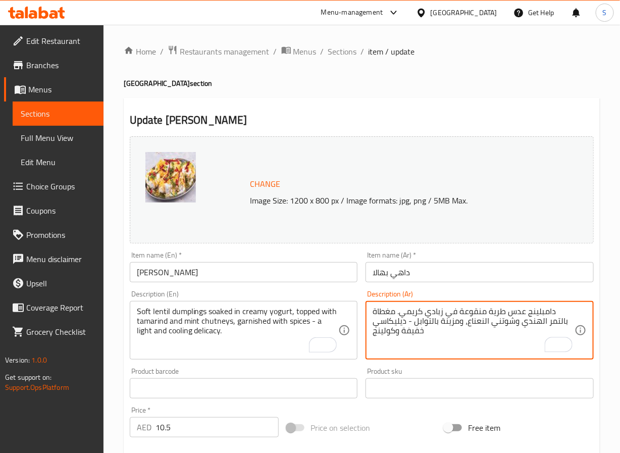
click at [391, 335] on textarea "دامبلينج عدس طرية منقوعة في زبادي كريمي. مغطاة بالتمر الهندي وشوتني النعناع، وم…" at bounding box center [474, 330] width 202 height 48
type textarea "دامبلينج عدس طرية منقوعة في زبادي كريمي. مغطاة بالتمر الهندي وشوتني النعناع، وم…"
click at [415, 282] on input "داهي بهالا" at bounding box center [479, 272] width 228 height 20
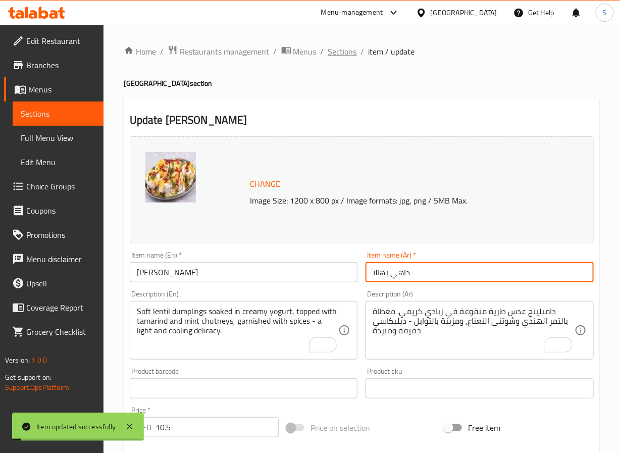
click at [334, 49] on span "Sections" at bounding box center [342, 51] width 29 height 12
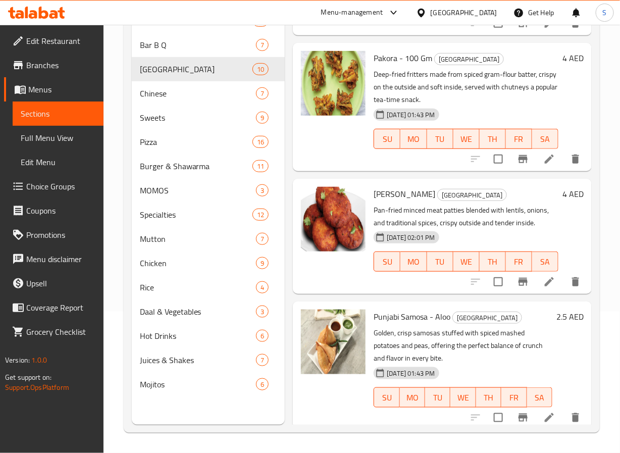
scroll to position [789, 0]
click at [538, 150] on li at bounding box center [549, 159] width 28 height 18
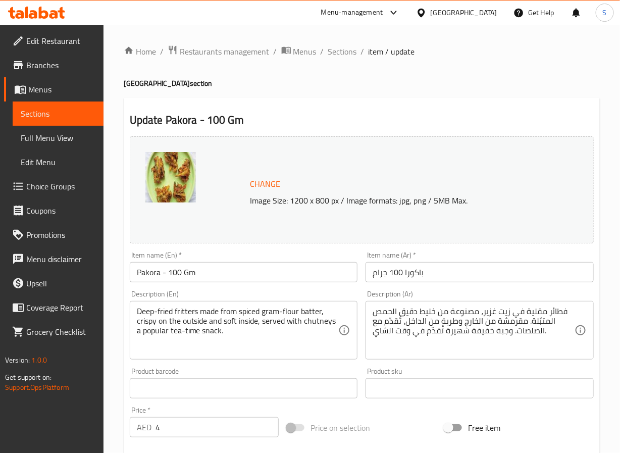
click at [428, 265] on input "باكورا 100 جرام" at bounding box center [479, 272] width 228 height 20
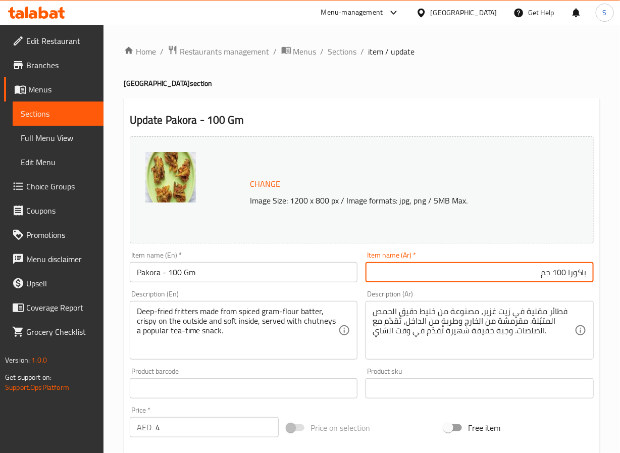
type input "باكورا 100 جم"
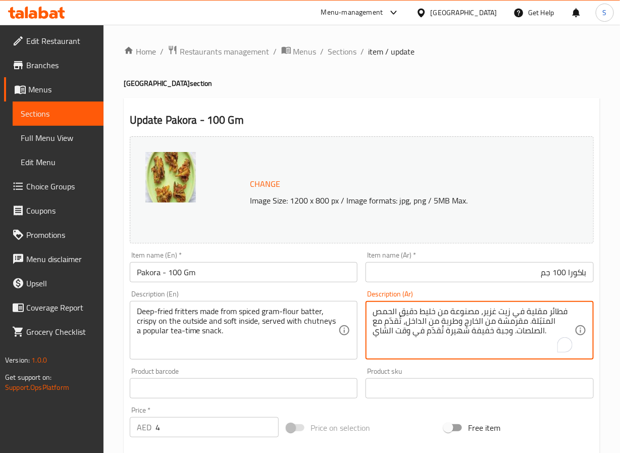
click at [556, 314] on textarea "فطائر مقلية في زيت غزير، مصنوعة من خليط دقيق الحمص المتبّلة. مقرمشة من الخارج و…" at bounding box center [474, 330] width 202 height 48
click at [529, 335] on textarea "فريترز مقلية في زيت غزير، مصنوعة من خليط دقيق الحمص المتبّلة. مقرمشة من الخارج …" at bounding box center [474, 330] width 202 height 48
type textarea "فريترز مقلية في زيت غزير، مصنوعة من خليط دقيق الحمص المتبّلة. مقرمشة من الخارج …"
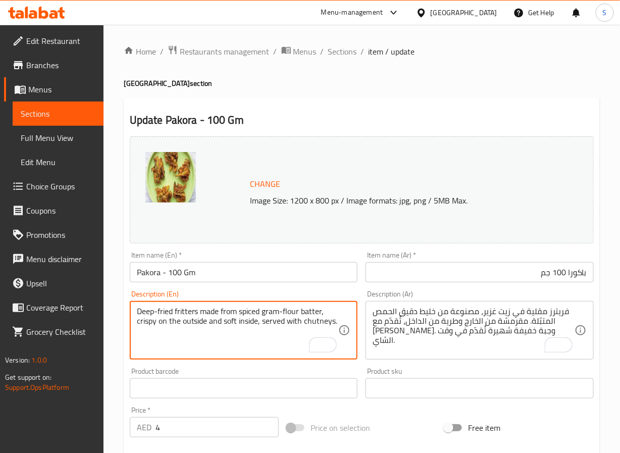
type textarea "Deep-fried fritters made from spiced gram-flour batter, crispy on the outside a…"
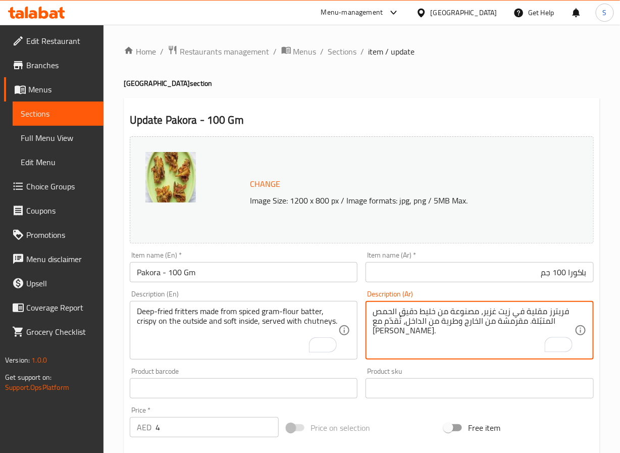
type textarea "فريترز مقلية في زيت غزير، مصنوعة من خليط دقيق الحمص المتبّلة. مقرمشة من الخارج …"
click at [482, 273] on input "باكورا 100 جم" at bounding box center [479, 272] width 228 height 20
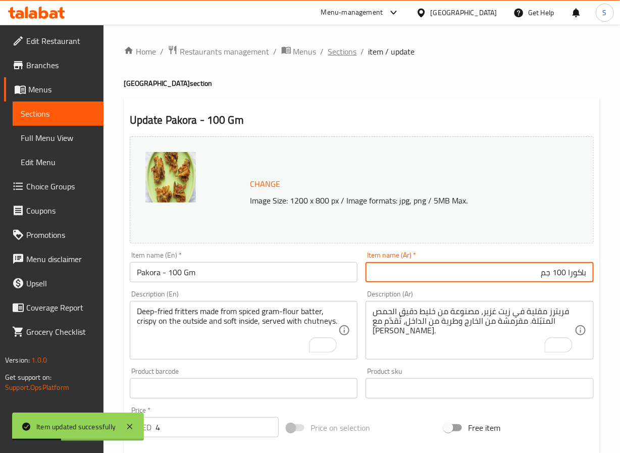
click at [351, 55] on span "Sections" at bounding box center [342, 51] width 29 height 12
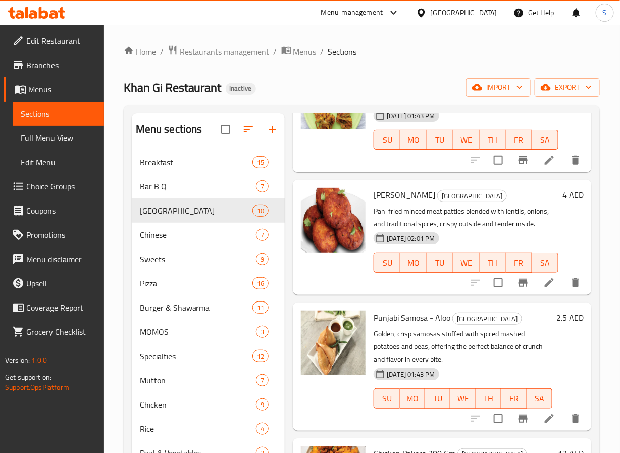
scroll to position [141, 0]
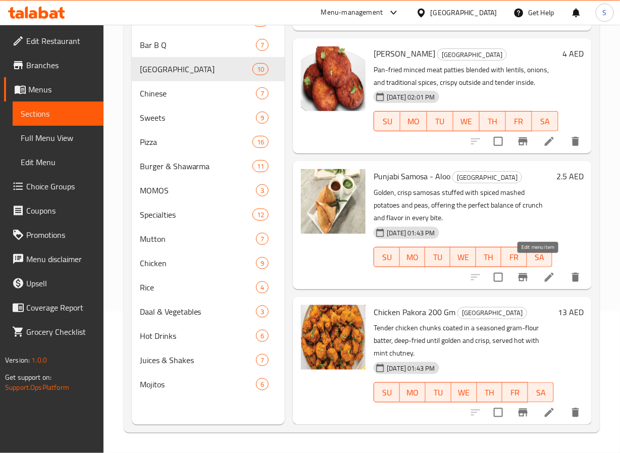
click at [545, 273] on icon at bounding box center [549, 277] width 9 height 9
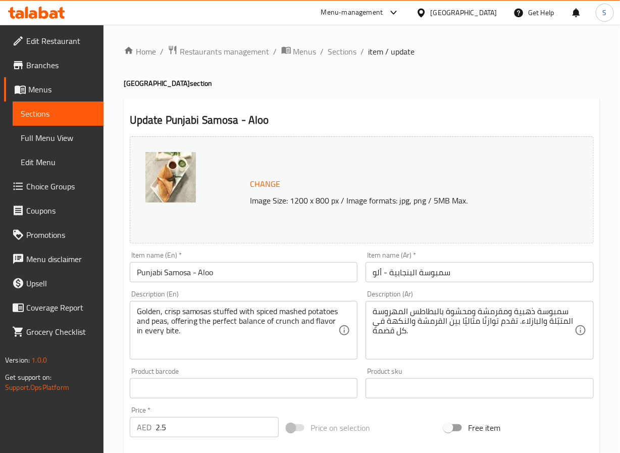
click at [391, 277] on input "سمبوسة البنجابية - ألو" at bounding box center [479, 272] width 228 height 20
type input "سمبوسة بنجابي - ألو"
click at [381, 333] on textarea "سمبوسة ذهبية ومقرمشة ومحشوة بالبطاطس المهروسة المتبّلة والبازلاء. تقدم توازنًا …" at bounding box center [474, 330] width 202 height 48
type textarea "سمبوسة ذهبية ومقرمشة ومحشوة بالبطاطس المهروسة المتبّلة والبازلاء. تقدم توازنًا …"
click at [480, 266] on input "سمبوسة بنجابي - ألو" at bounding box center [479, 272] width 228 height 20
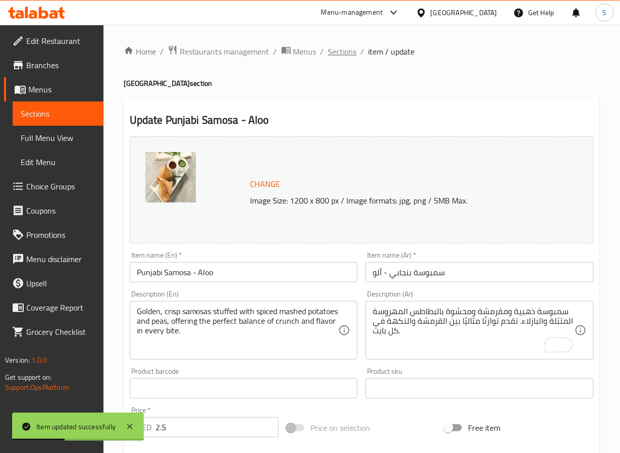
click at [344, 48] on span "Sections" at bounding box center [342, 51] width 29 height 12
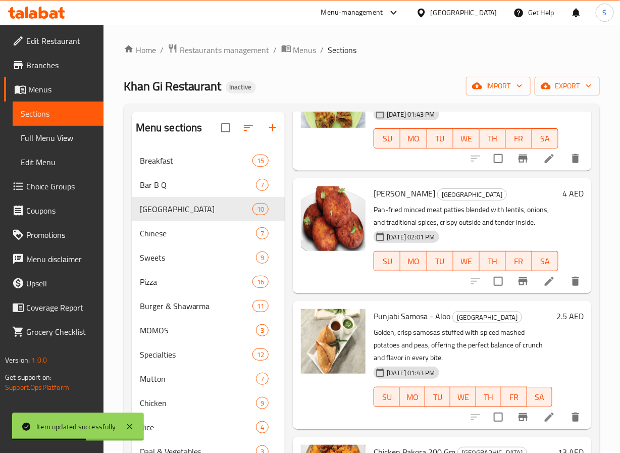
scroll to position [141, 0]
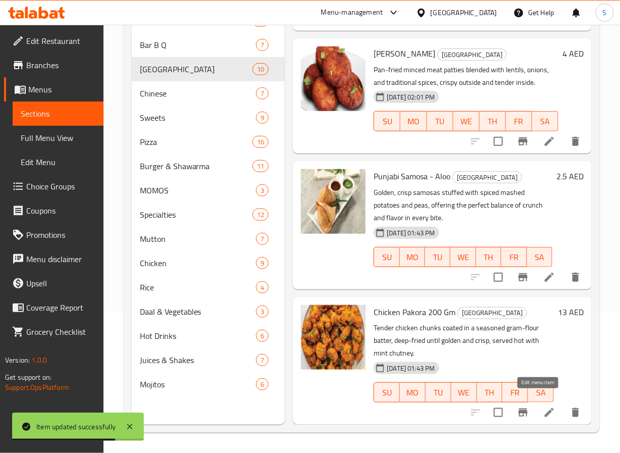
click at [545, 408] on icon at bounding box center [549, 412] width 9 height 9
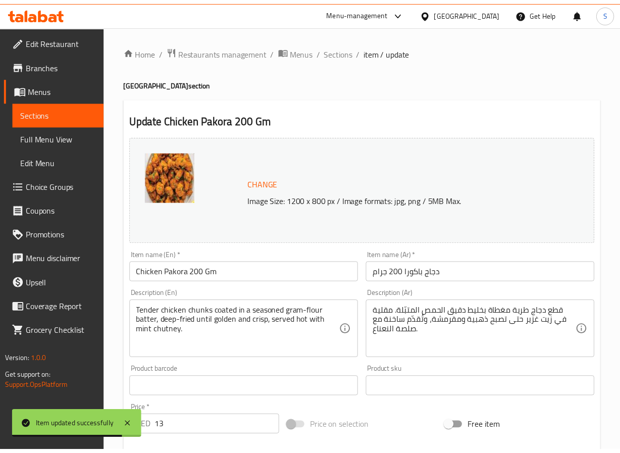
scroll to position [59, 0]
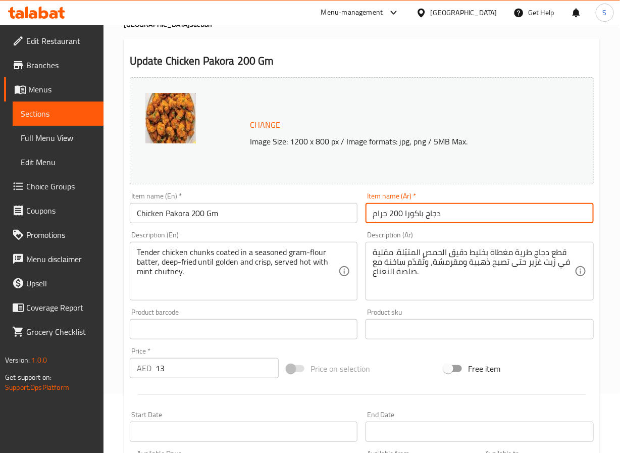
click at [378, 217] on input "دجاج باكورا 200 جرام" at bounding box center [479, 213] width 228 height 20
type input "دجاج باكورا 200 جم"
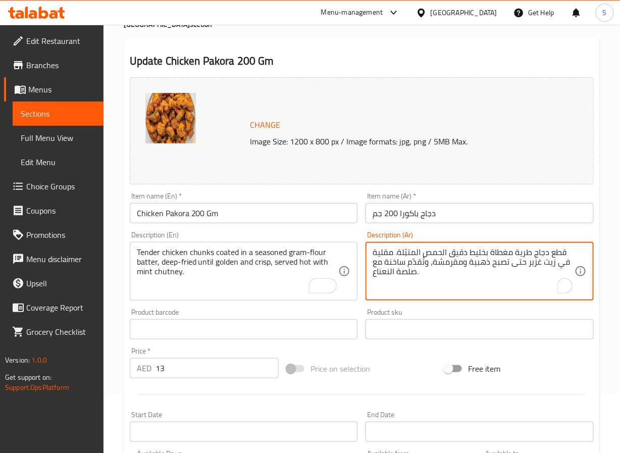
click at [522, 257] on textarea "قطع دجاج طرية مغطاة بخليط دقيق الحمص المتبّلة. مقلية في زيت غزير حتى تصبح ذهبية…" at bounding box center [474, 271] width 202 height 48
drag, startPoint x: 397, startPoint y: 253, endPoint x: 409, endPoint y: 263, distance: 15.7
click at [397, 253] on textarea "قطع دجاج تندر مغطاة بخليط دقيق الحمص المتبّلة. مقلية في زيت غزير حتى تصبح ذهبية…" at bounding box center [474, 271] width 202 height 48
click at [409, 276] on textarea "قطع دجاج تندر مغطاة بخليط دقيق الحمص المتبّل. مقلية في زيت غزير حتى تصبح ذهبية …" at bounding box center [474, 271] width 202 height 48
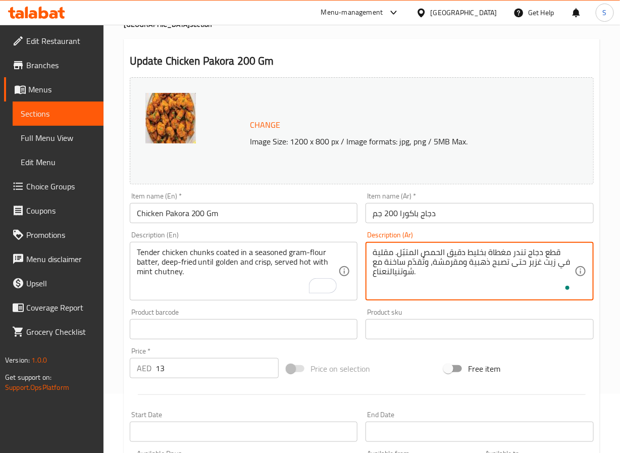
type textarea "قطع دجاج تندر مغطاة بخليط دقيق الحمص المتبّل. مقلية في زيت غزير حتى تصبح ذهبية …"
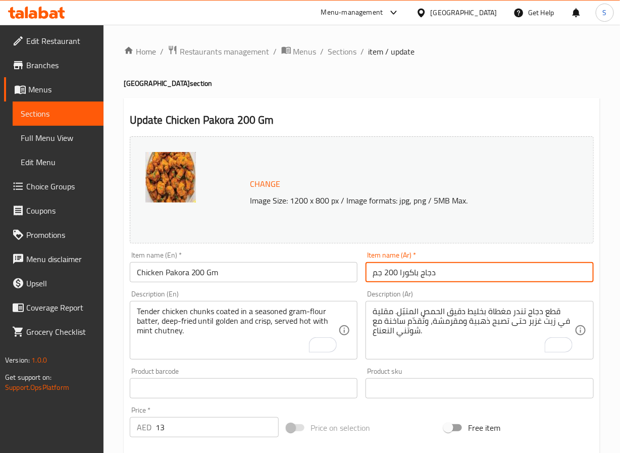
drag, startPoint x: 340, startPoint y: 46, endPoint x: 316, endPoint y: 2, distance: 49.7
click at [340, 46] on span "Sections" at bounding box center [342, 51] width 29 height 12
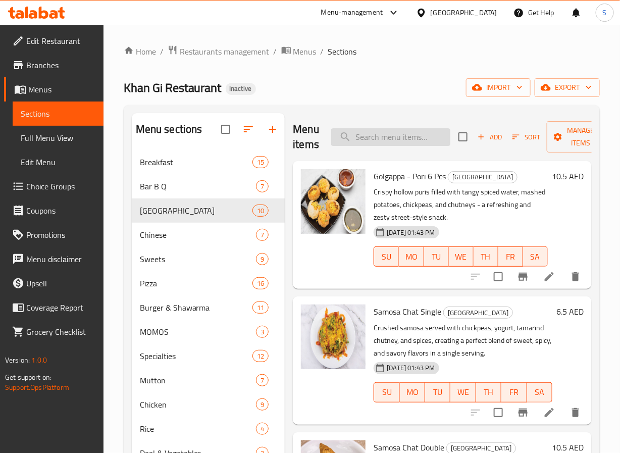
click at [364, 134] on input "search" at bounding box center [390, 137] width 119 height 18
paste input "Chicken Noodles"
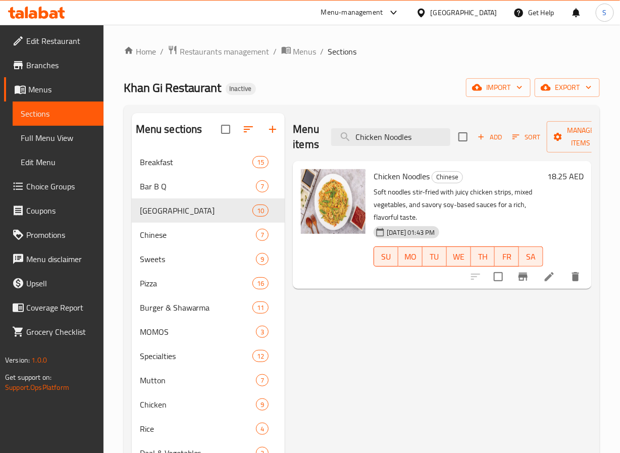
type input "Chicken Noodles"
click at [544, 282] on icon at bounding box center [549, 277] width 12 height 12
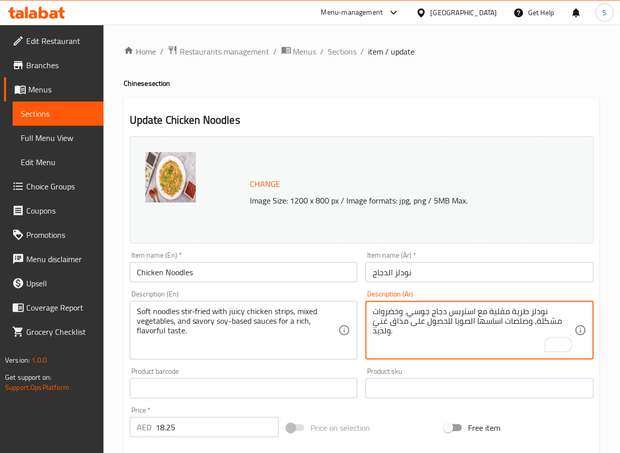
paste textarea "مالحة"
type textarea "نودلز طرية مقلية مع استربس دجاج جوسي. وخضروات مشكلة، وصلصات مالحة اساسها الصويا…"
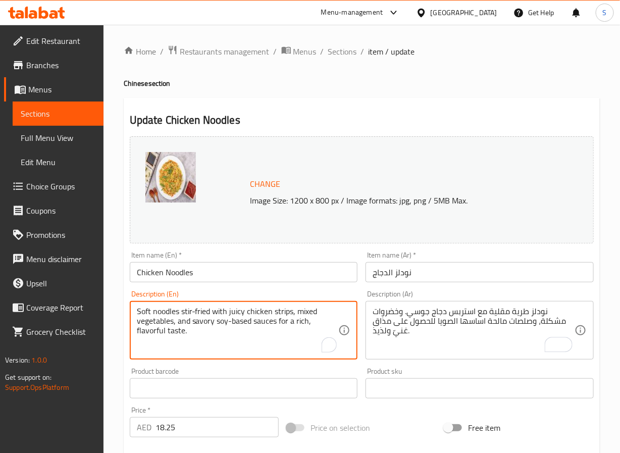
click at [144, 332] on textarea "Soft noodles stir-fried with juicy chicken strips, mixed vegetables, and savory…" at bounding box center [238, 330] width 202 height 48
type textarea "Soft noodles stir-fried with juicy chicken strips, mixed vegetables, and savory…"
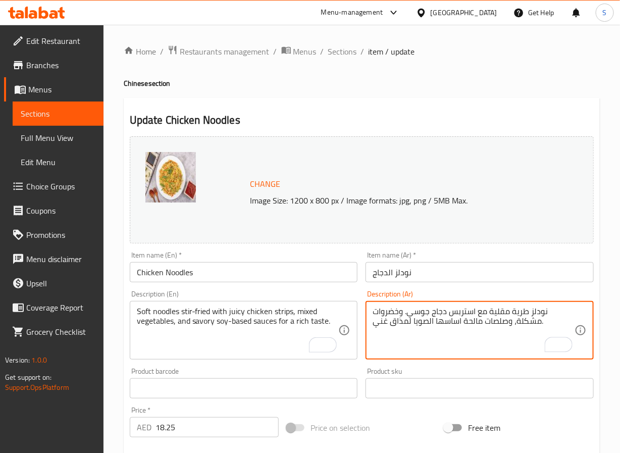
type textarea "نودلز طرية مقلية مع استربس دجاج جوسي. وخضروات مشكلة، وصلصات مالحة اساسها الصويا…"
click at [469, 276] on input "نودلز الدجاج" at bounding box center [479, 272] width 228 height 20
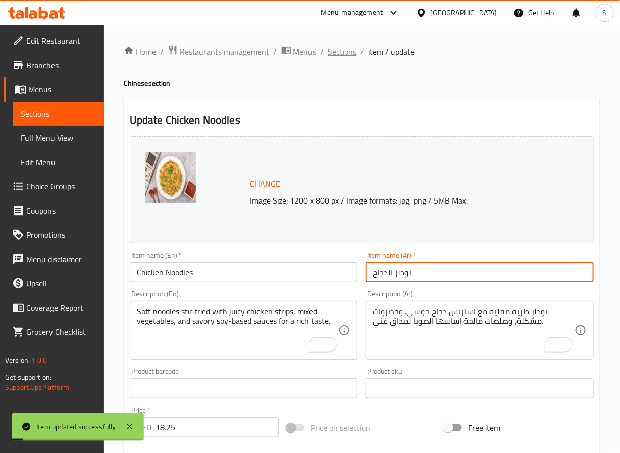
click at [336, 58] on span "Sections" at bounding box center [342, 51] width 29 height 12
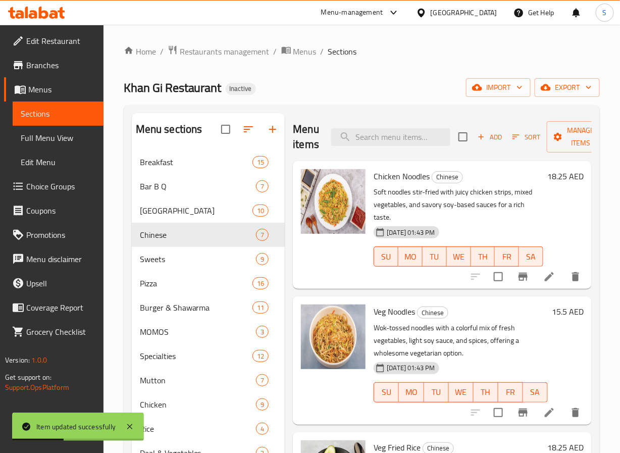
click at [535, 419] on li at bounding box center [549, 412] width 28 height 18
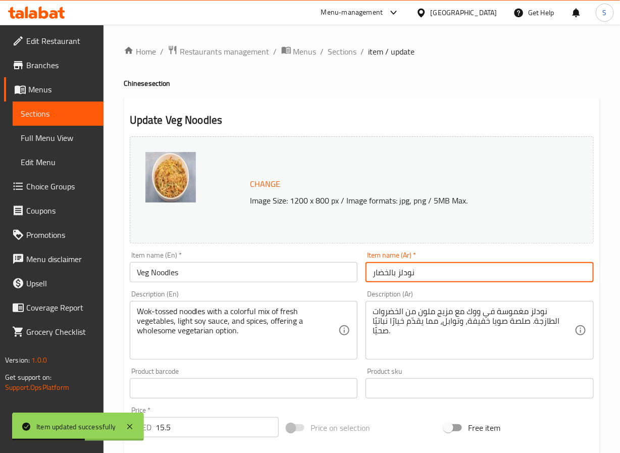
click at [380, 274] on input "نودلز بالخضار" at bounding box center [479, 272] width 228 height 20
type input "نودلز نباتي"
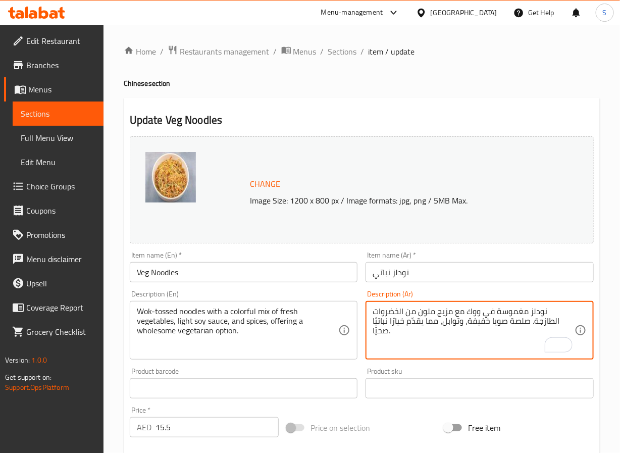
click at [465, 272] on input "نودلز نباتي" at bounding box center [479, 272] width 228 height 20
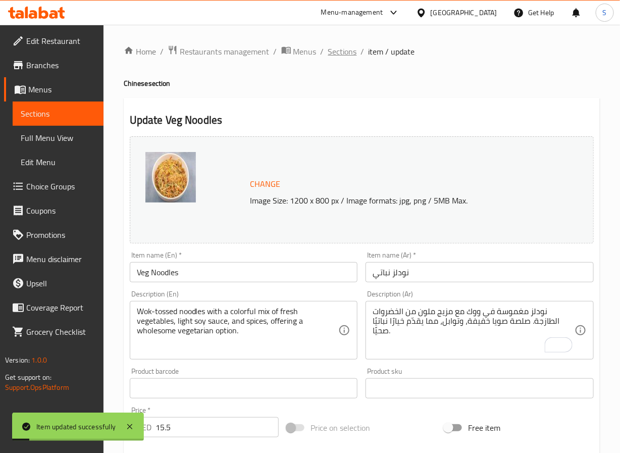
click at [335, 58] on span "Sections" at bounding box center [342, 51] width 29 height 12
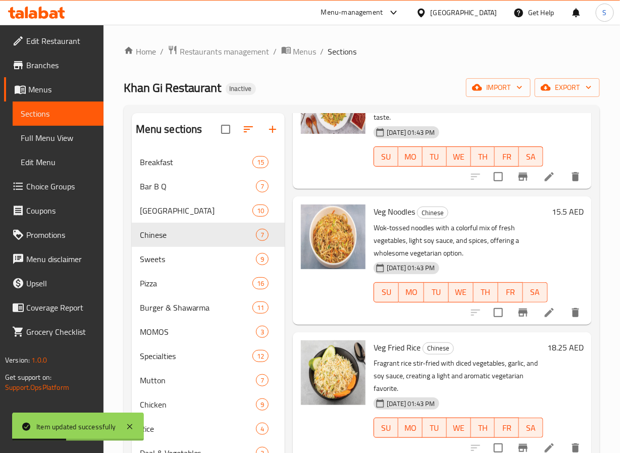
scroll to position [117, 0]
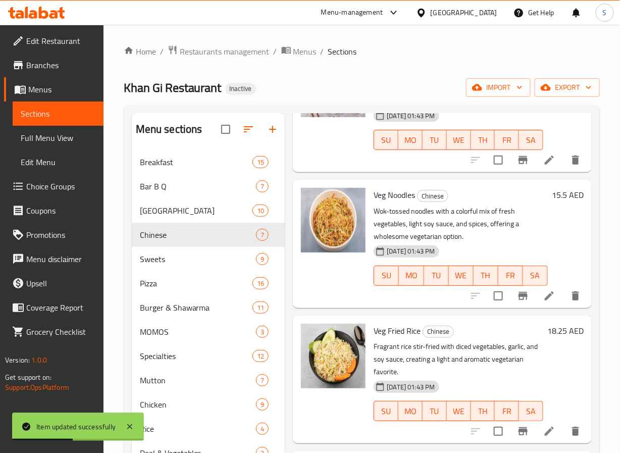
click at [545, 428] on icon at bounding box center [549, 431] width 9 height 9
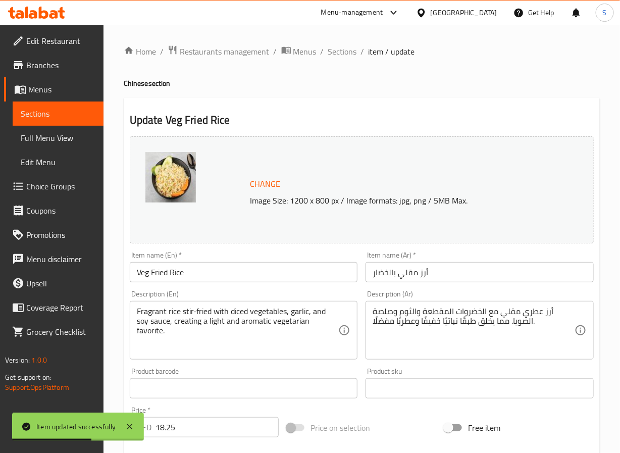
click at [389, 282] on input "أرز مقلي بالخضار" at bounding box center [479, 272] width 228 height 20
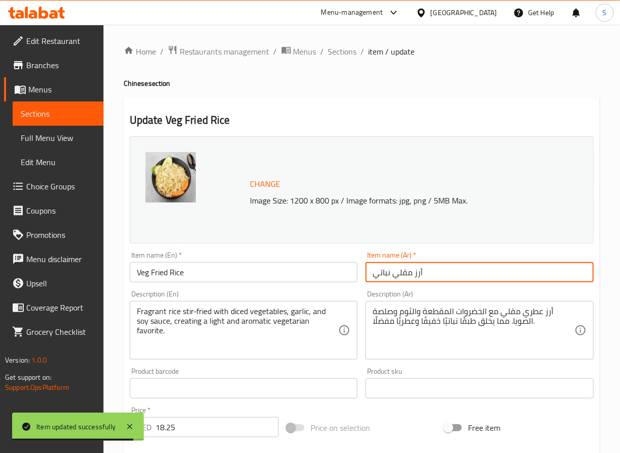
click at [409, 280] on input "أرز مقلي نباتي" at bounding box center [479, 272] width 228 height 20
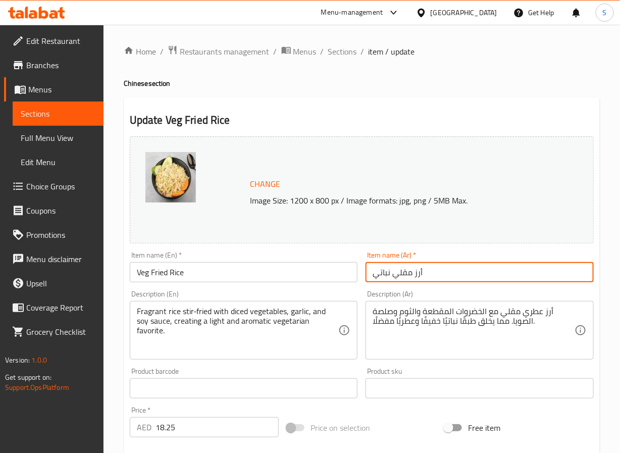
type input "أرز مقلي نباتي"
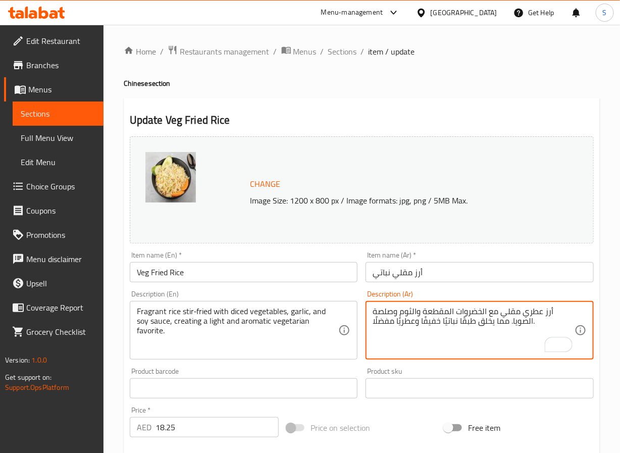
click at [435, 314] on textarea "أرز عطري مقلي مع الخضروات المقطعة والثوم وصلصة الصويا. مما يخلق طبقًا نباتيًا خ…" at bounding box center [474, 330] width 202 height 48
click at [500, 315] on textarea "أرز عطري مقلي مع الخضروات مكعبات والثوم وصلصة الصويا. مما يخلق طبقًا نباتيًا خف…" at bounding box center [474, 330] width 202 height 48
click at [468, 325] on textarea "أرز عطري مقلي مع خضروات مكعبات والثوم وصلصة الصويا. مما يخلق طبقًا نباتيًا خفيف…" at bounding box center [474, 330] width 202 height 48
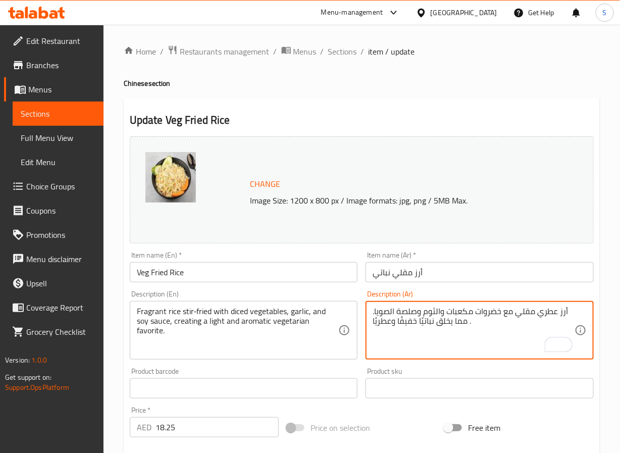
paste textarea "فضلًا"
type textarea "أرز عطري مقلي مع خضروات مكعبات والثوم وصلصة الصويا. مما يخلق مفضلًا نباتيًا خفي…"
click at [486, 276] on input "أرز مقلي نباتي" at bounding box center [479, 272] width 228 height 20
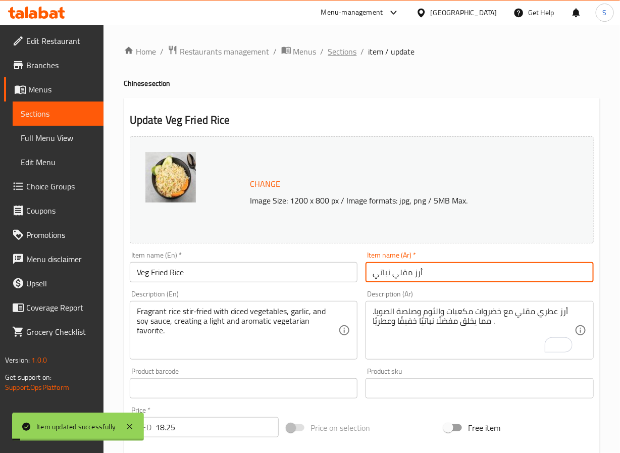
click at [336, 54] on span "Sections" at bounding box center [342, 51] width 29 height 12
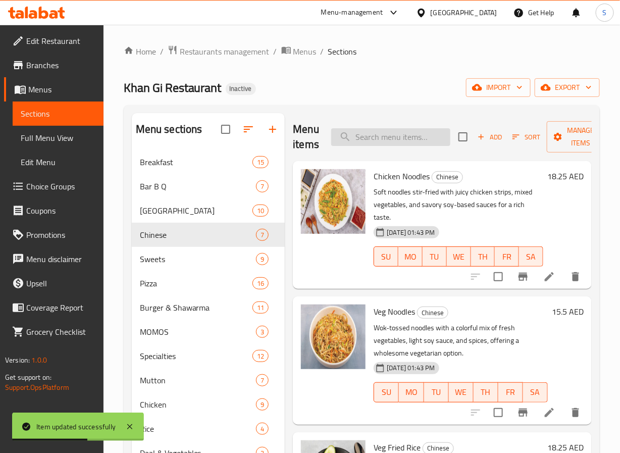
click at [377, 137] on input "search" at bounding box center [390, 137] width 119 height 18
paste input "Chicken Fried Rice"
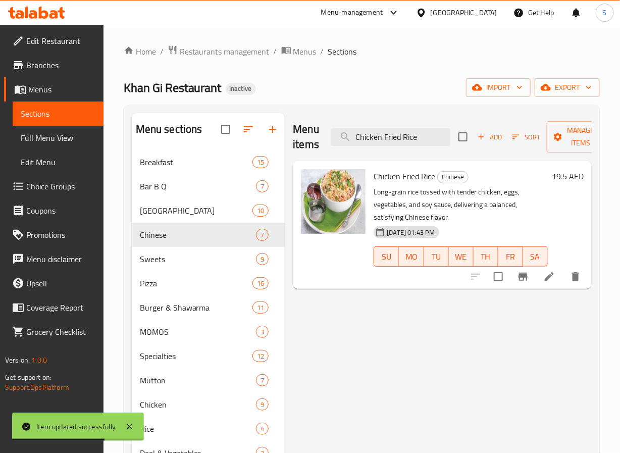
type input "Chicken Fried Rice"
click at [547, 280] on icon at bounding box center [549, 276] width 9 height 9
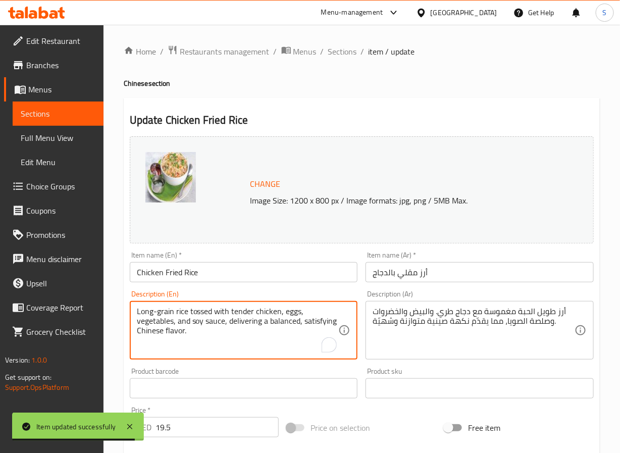
click at [322, 329] on textarea "Long-grain rice tossed with tender chicken, eggs, vegetables, and soy sauce, de…" at bounding box center [238, 330] width 202 height 48
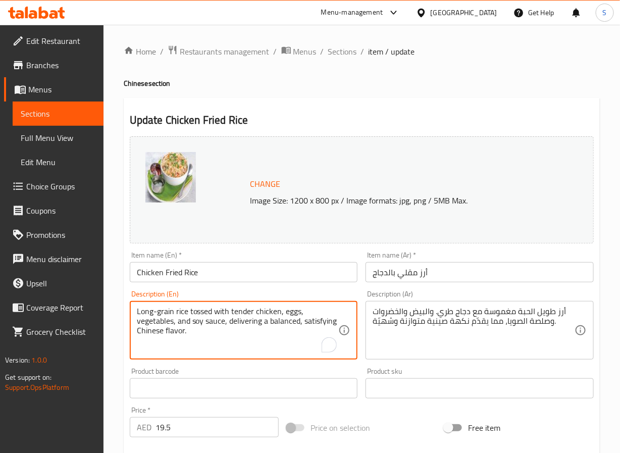
click at [322, 315] on textarea "Long-grain rice tossed with tender chicken, eggs, vegetables, and soy sauce, de…" at bounding box center [238, 330] width 202 height 48
type textarea "Long-grain rice tossed with tender chicken, eggs, vegetables, and soy sauce, de…"
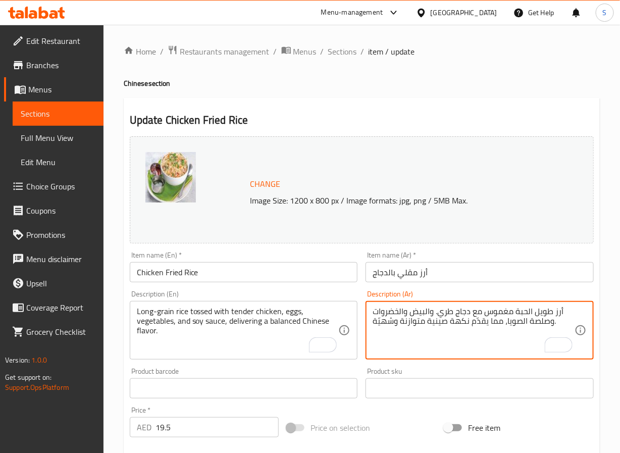
click at [445, 315] on textarea "أرز طويل الحبة مغموس مع دجاج طري. والبيض والخضروات وصلصة الصويا، مما يقدّم نكهة…" at bounding box center [474, 330] width 202 height 48
click at [383, 321] on textarea "أرز طويل الحبة مغموس مع دجاج تندر. والبيض والخضروات وصلصة الصويا، مما يقدّم نكه…" at bounding box center [474, 330] width 202 height 48
type textarea "أرز طويل الحبة مغموس مع دجاج تندر. والبيض والخضروات وصلصة الصويا، مما يقدّم نكه…"
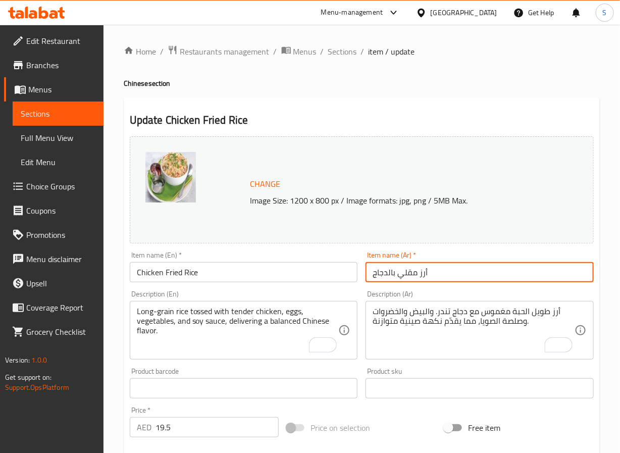
click at [458, 271] on input "أرز مقلي بالدجاج" at bounding box center [479, 272] width 228 height 20
type input "أرز مقلي بالدجاج"
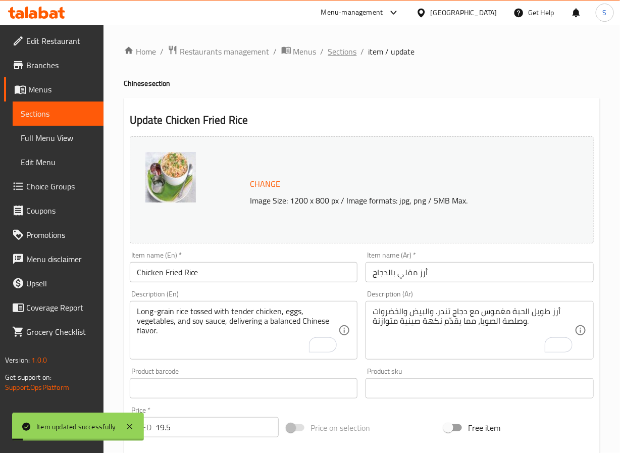
click at [341, 58] on span "Sections" at bounding box center [342, 51] width 29 height 12
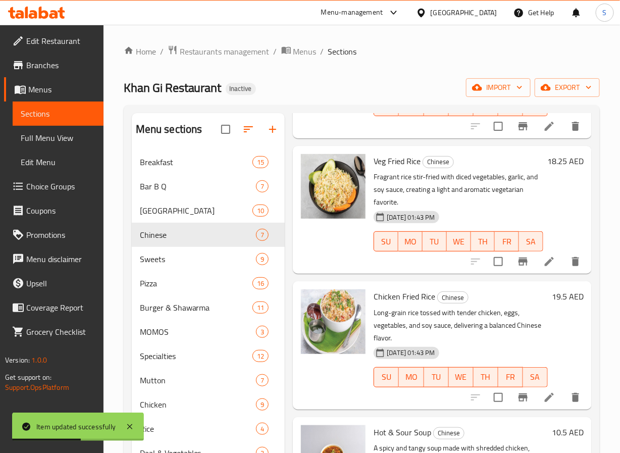
scroll to position [547, 0]
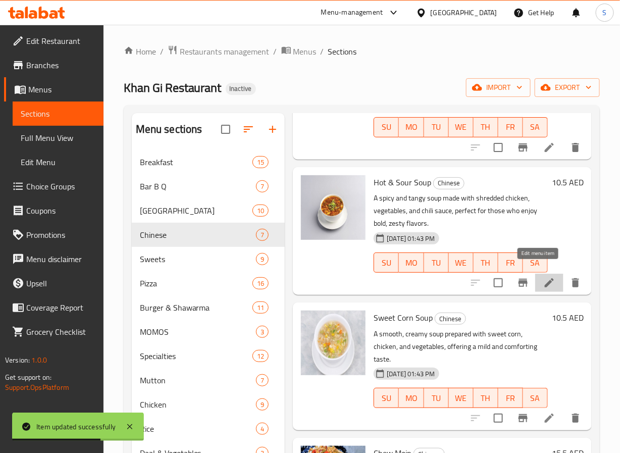
click at [543, 277] on icon at bounding box center [549, 283] width 12 height 12
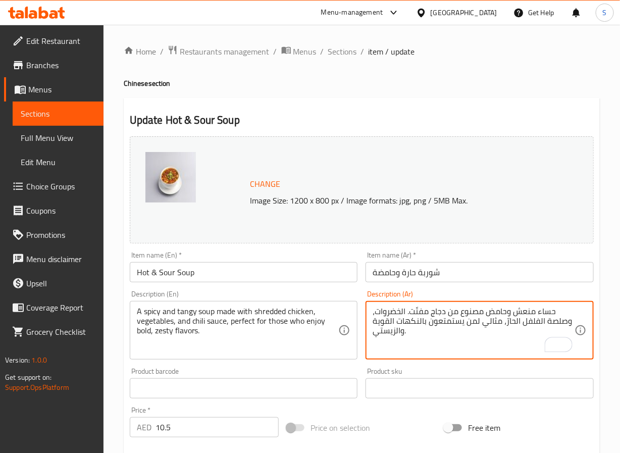
click at [497, 318] on textarea "حساء منعش وحامض مصنوع من دجاج مفتّت. الخضروات، وصلصة الفلفل الحارّ، مثالي لمن ي…" at bounding box center [474, 330] width 202 height 48
click at [447, 313] on textarea "حساء منعش وحار مصنوع من دجاج مفتّت. الخضروات، وصلصة الفلفل الحارّ، مثالي لمن يس…" at bounding box center [474, 330] width 202 height 48
type textarea "حساء منعش وحار مصنوع من دجاج مبشور، الخضروات، وصلصة الفلفل الحارّ، مثالي لمن يس…"
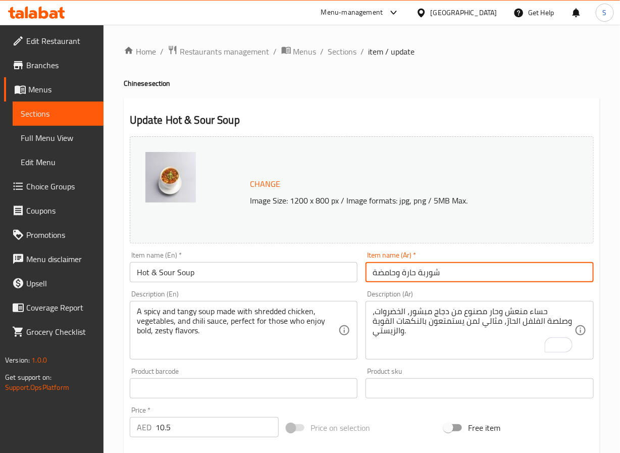
click at [418, 278] on input "شوربة حارة وحامضة" at bounding box center [479, 272] width 228 height 20
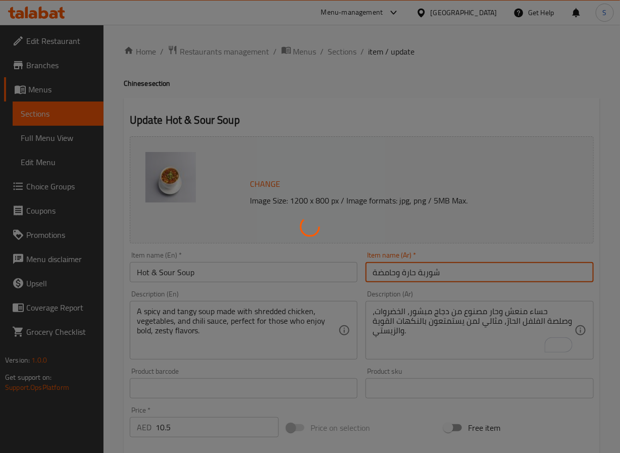
click at [347, 83] on div at bounding box center [310, 226] width 620 height 453
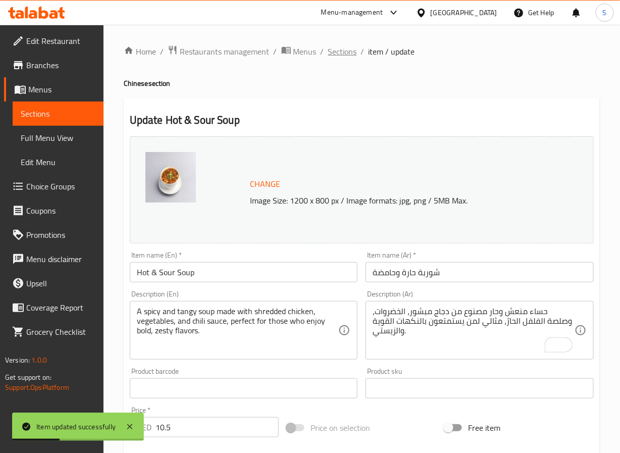
click at [345, 53] on span "Sections" at bounding box center [342, 51] width 29 height 12
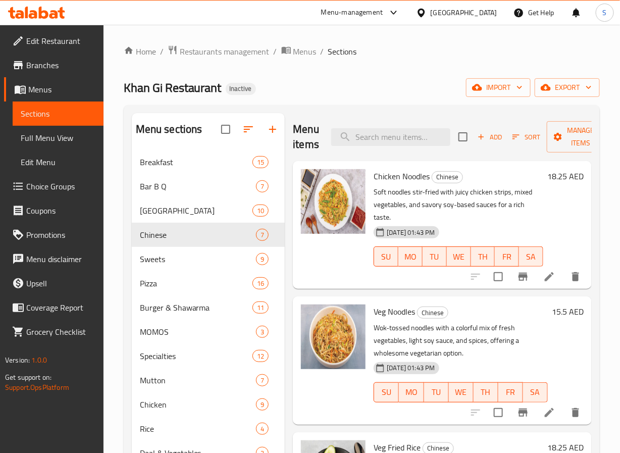
click at [491, 250] on div "[DATE] 01:43 PM SU MO TU WE TH FR SA" at bounding box center [458, 249] width 178 height 55
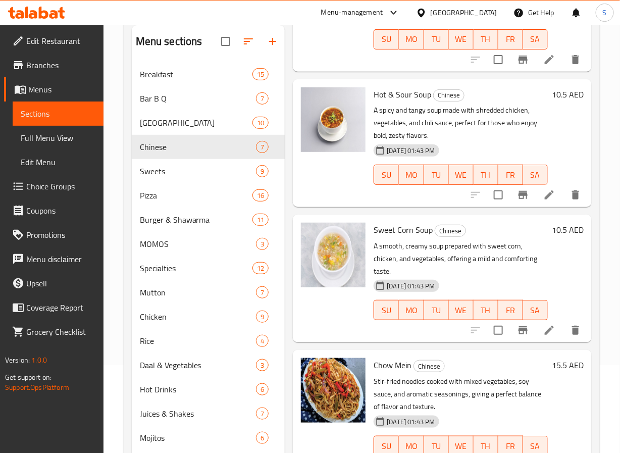
scroll to position [141, 0]
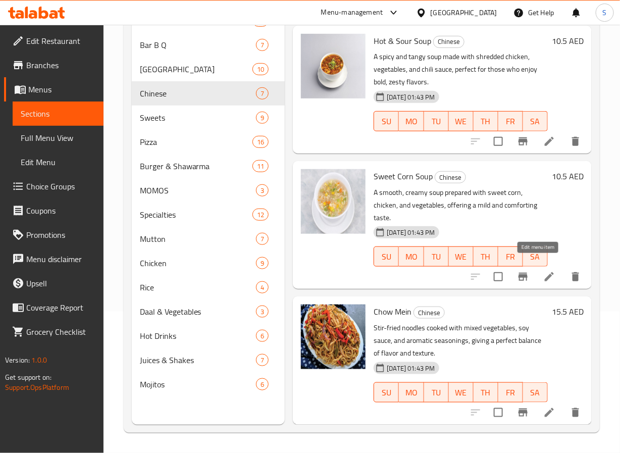
click at [543, 271] on icon at bounding box center [549, 277] width 12 height 12
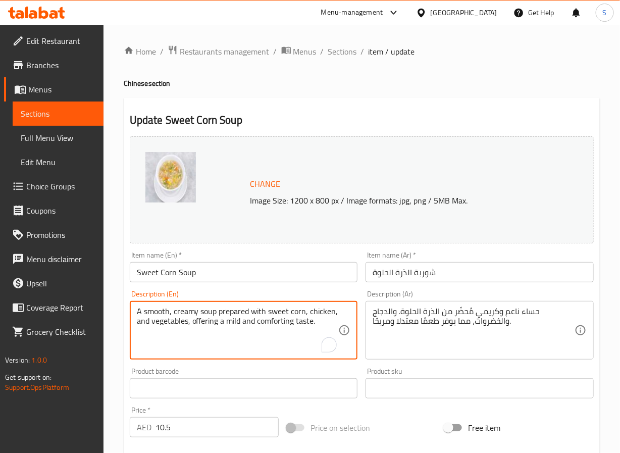
click at [276, 323] on textarea "A smooth, creamy soup prepared with sweet corn, chicken, and vegetables, offeri…" at bounding box center [238, 330] width 202 height 48
type textarea "A smooth, creamy soup prepared with sweet corn, chicken, and vegetables, offeri…"
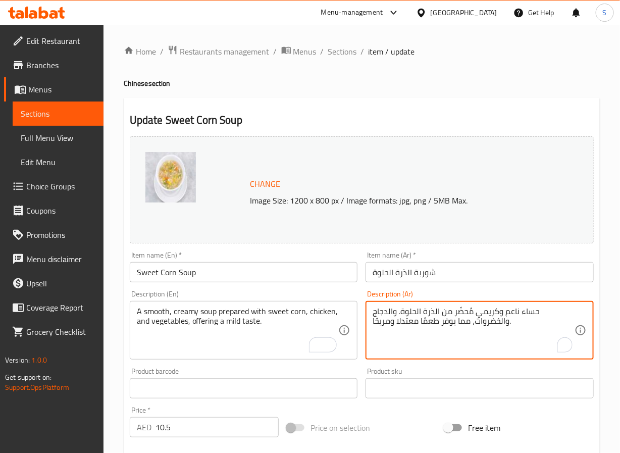
click at [381, 324] on textarea "حساء ناعم وكريمي مُحضّر من الذرة الحلوة. والدجاج والخضروات، مما يوفر طعمًا معتد…" at bounding box center [474, 330] width 202 height 48
type textarea "حساء ناعم وكريمي مُحضّر من الذرة الحلوة. والدجاج والخضروات، مما يوفر طعمًا معتد…"
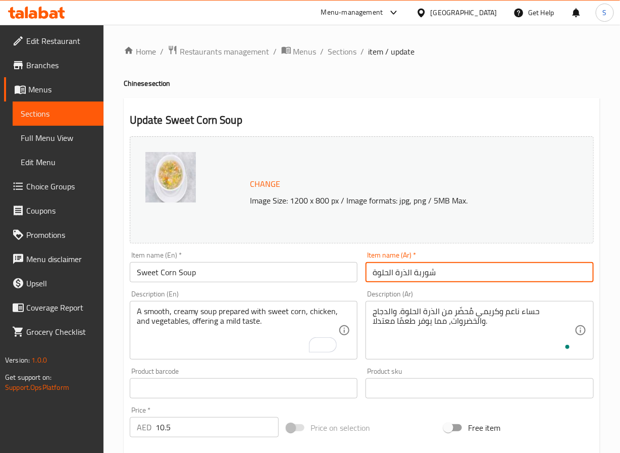
click at [419, 267] on input "شوربة الذرة الحلوة" at bounding box center [479, 272] width 228 height 20
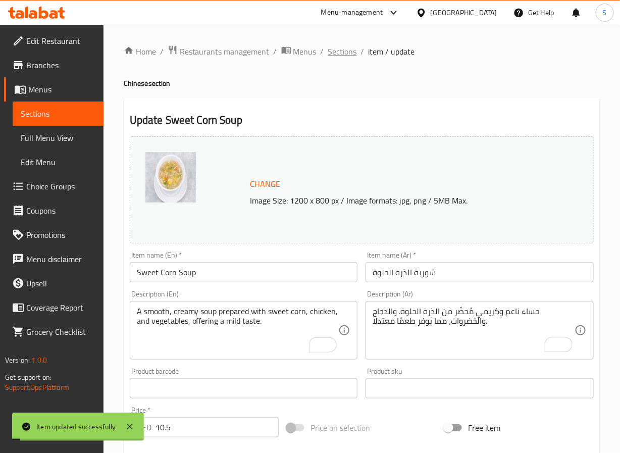
click at [343, 57] on span "Sections" at bounding box center [342, 51] width 29 height 12
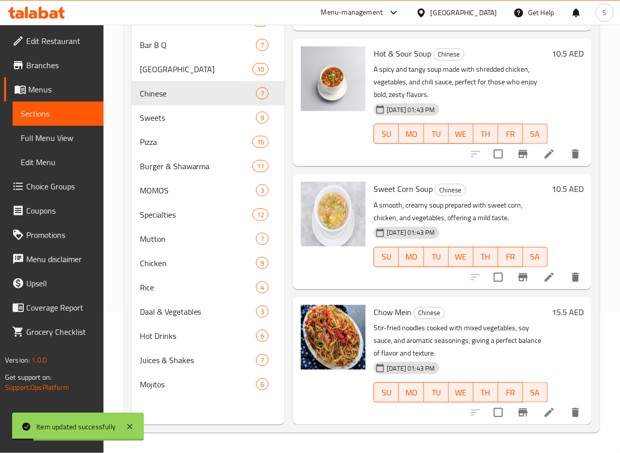
scroll to position [535, 0]
click at [537, 409] on li at bounding box center [549, 412] width 28 height 18
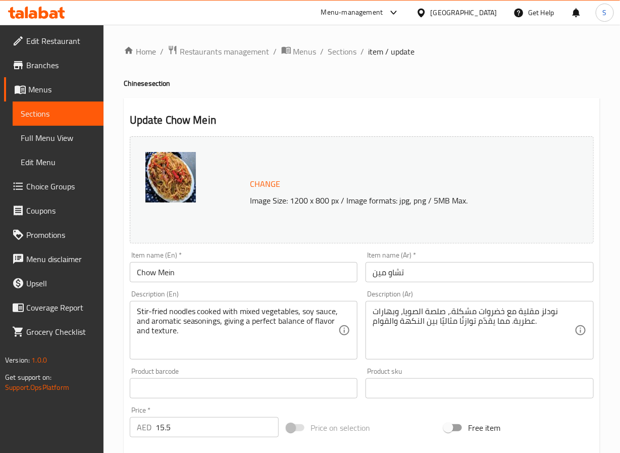
drag, startPoint x: 515, startPoint y: 315, endPoint x: 515, endPoint y: 326, distance: 11.1
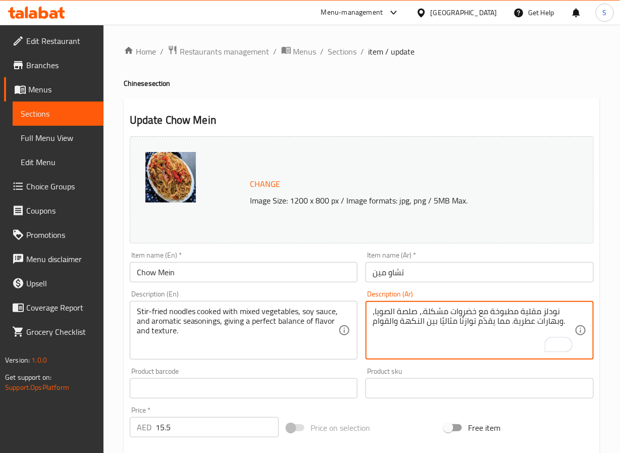
click at [421, 311] on textarea "نودلز مقلية مطبوخة مع خضروات مشكلة.، صلصة الصويا، وبهارات عطرية. مما يقدّم تواز…" at bounding box center [474, 330] width 202 height 48
type textarea "نودلز مقلية مطبوخة مع خضروات مشكلة، صلصة الصويا، وبهارات عطرية. مما يقدّم توازن…"
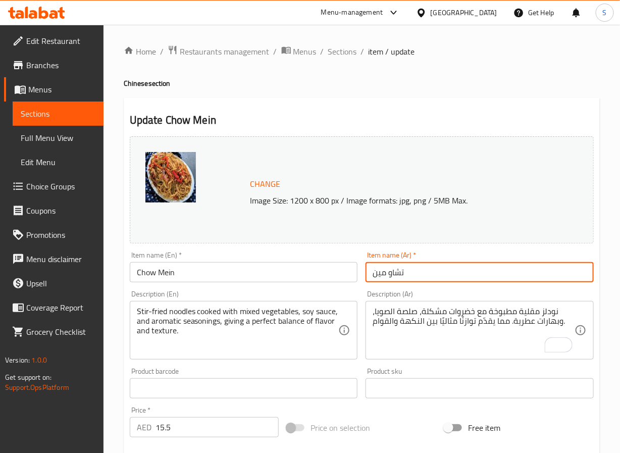
click at [480, 278] on input "تشاو مين" at bounding box center [479, 272] width 228 height 20
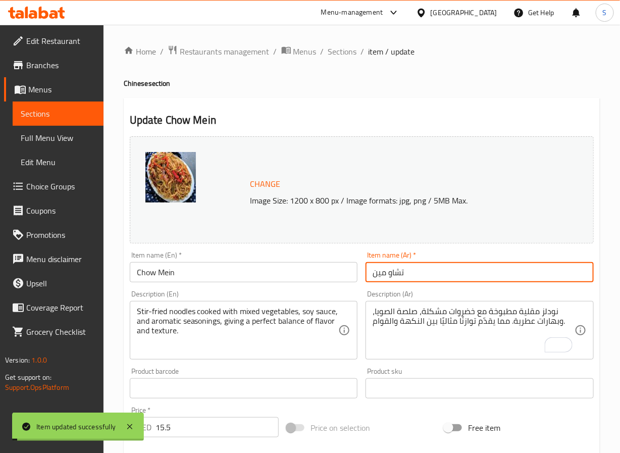
drag, startPoint x: 348, startPoint y: 51, endPoint x: 323, endPoint y: 11, distance: 47.9
click at [348, 51] on span "Sections" at bounding box center [342, 51] width 29 height 12
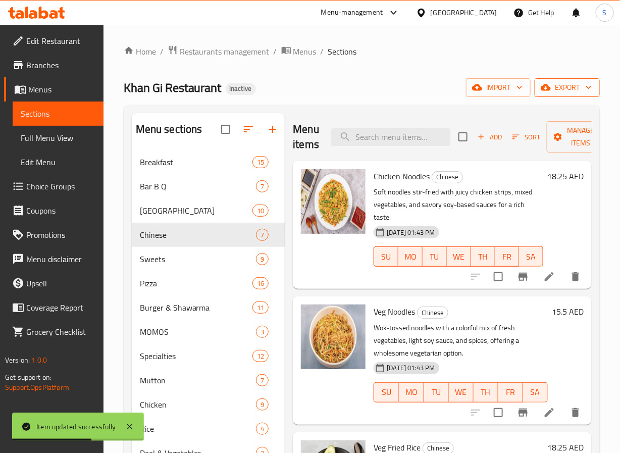
click at [565, 87] on span "export" at bounding box center [567, 87] width 49 height 13
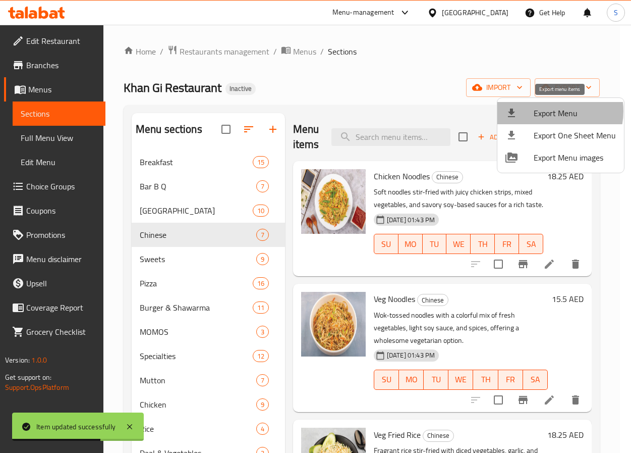
click at [548, 111] on span "Export Menu" at bounding box center [575, 113] width 82 height 12
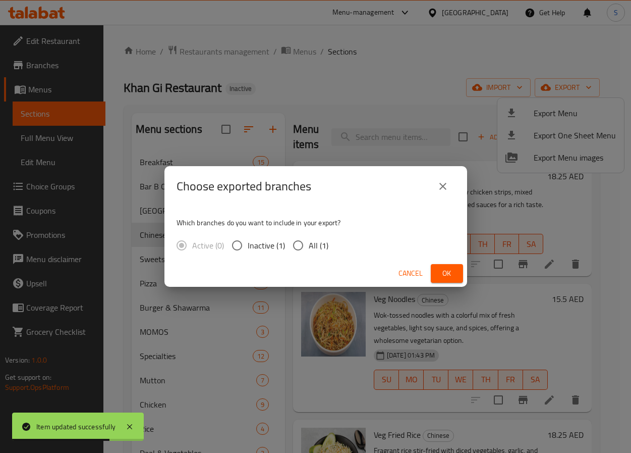
click at [298, 248] on input "All (1)" at bounding box center [298, 245] width 21 height 21
radio input "true"
click at [441, 271] on span "Ok" at bounding box center [447, 273] width 16 height 13
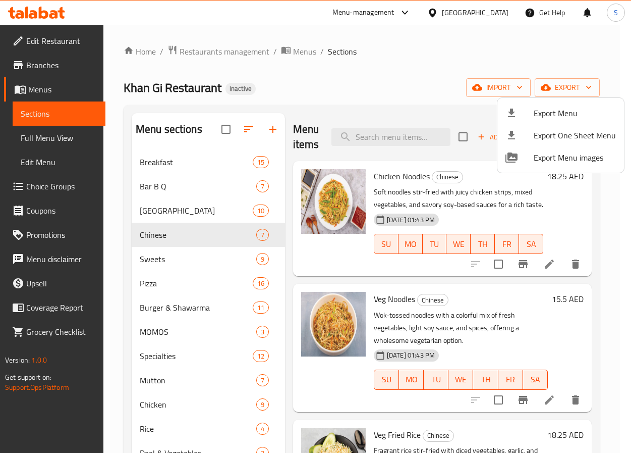
click at [263, 108] on div at bounding box center [315, 226] width 631 height 453
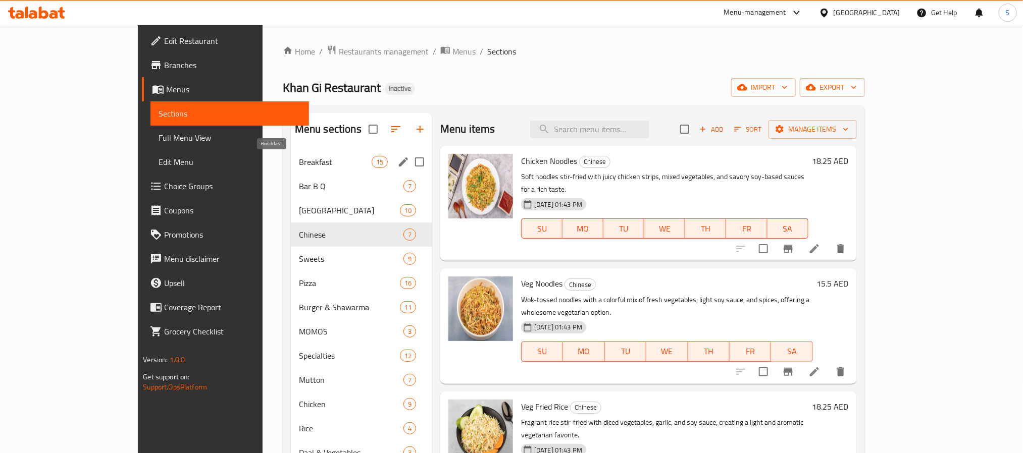
click at [299, 161] on span "Breakfast" at bounding box center [335, 162] width 73 height 12
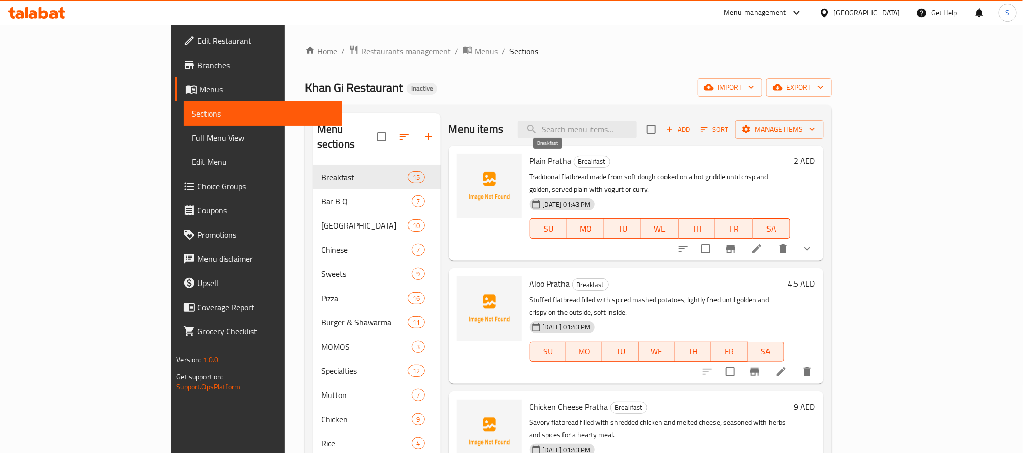
click at [574, 161] on span "Breakfast" at bounding box center [592, 162] width 36 height 12
copy span "Breakfast"
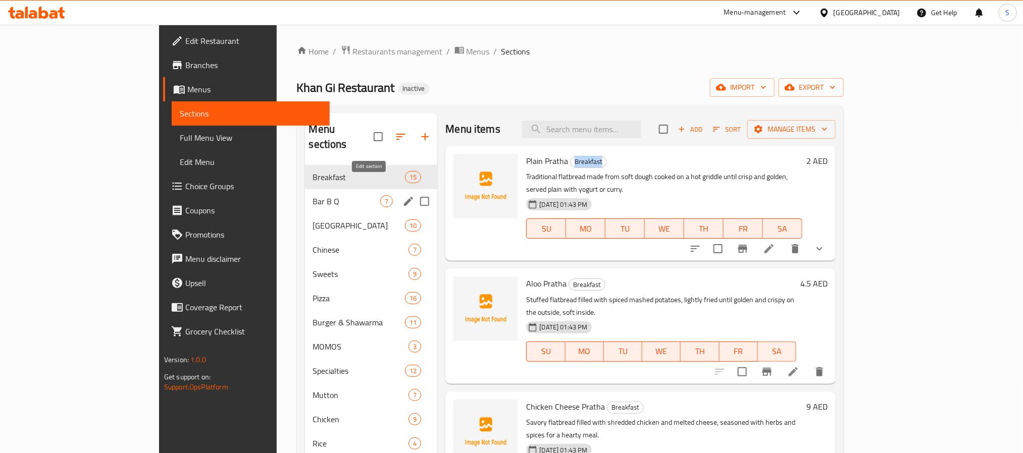
click at [404, 197] on icon "edit" at bounding box center [408, 201] width 9 height 9
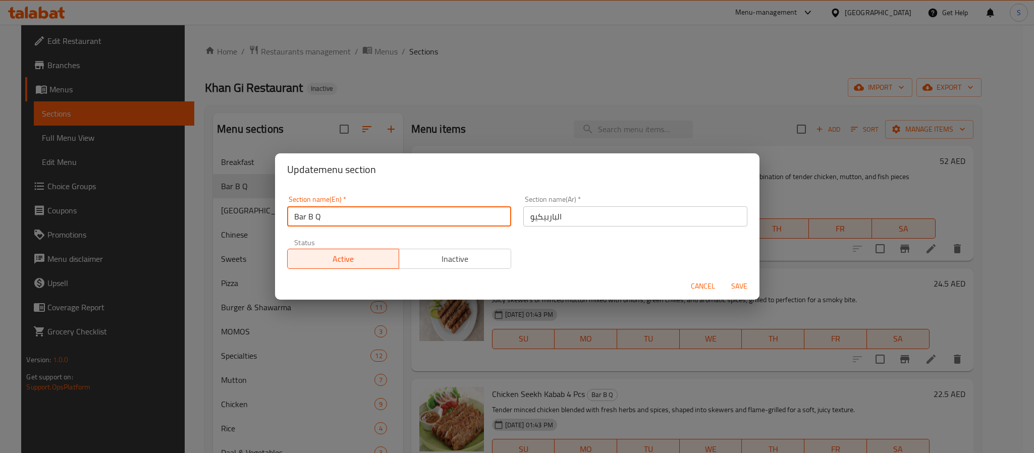
click at [306, 216] on input "Bar B Q" at bounding box center [399, 216] width 224 height 20
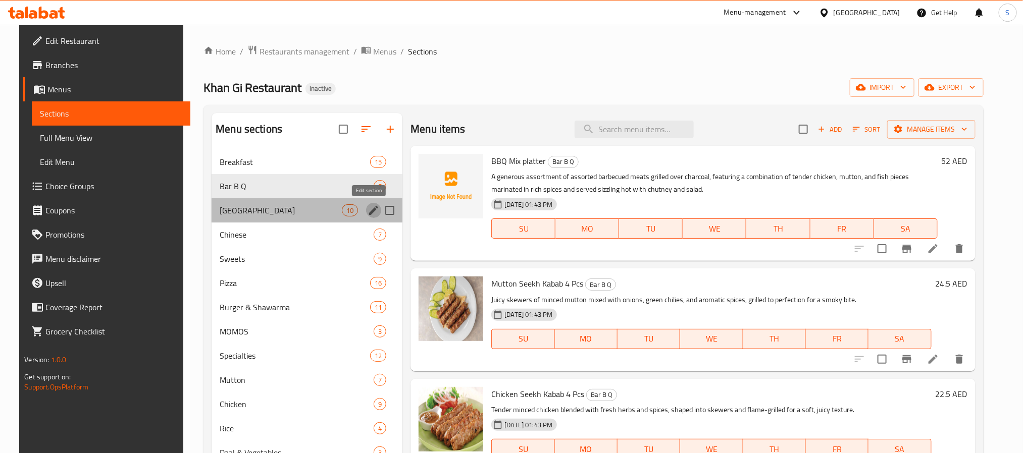
click at [370, 214] on icon "edit" at bounding box center [373, 210] width 12 height 12
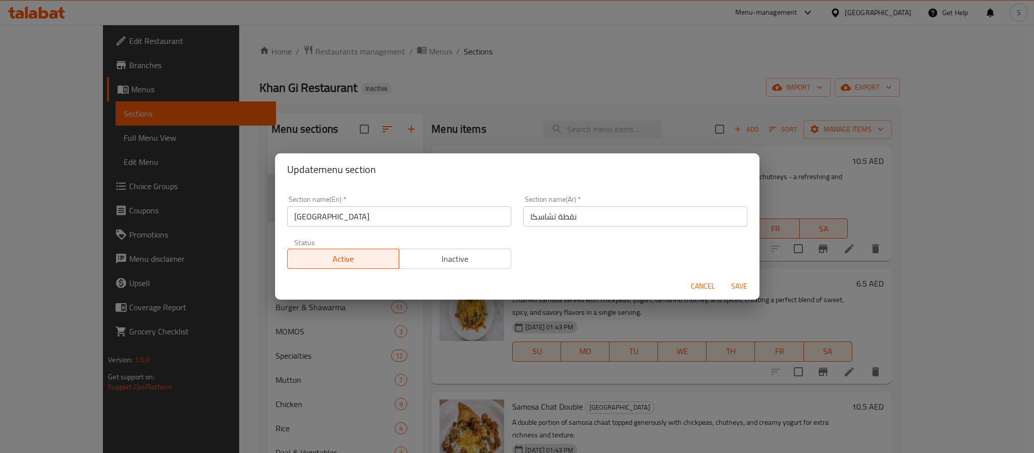
click at [332, 223] on input "[GEOGRAPHIC_DATA]" at bounding box center [399, 216] width 224 height 20
click at [408, 79] on div "Update menu section Section name(En)   * Chaska Point Section name(En) * Sectio…" at bounding box center [517, 226] width 1034 height 453
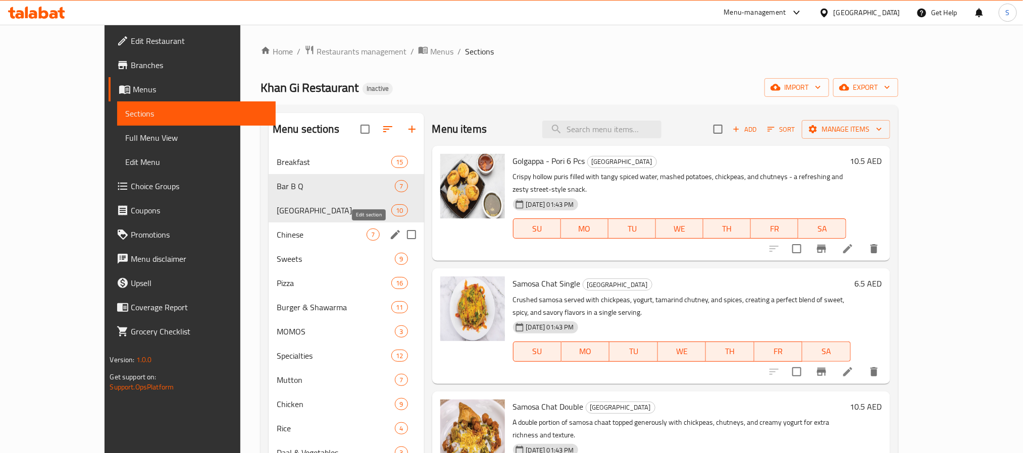
click at [389, 232] on icon "edit" at bounding box center [395, 235] width 12 height 12
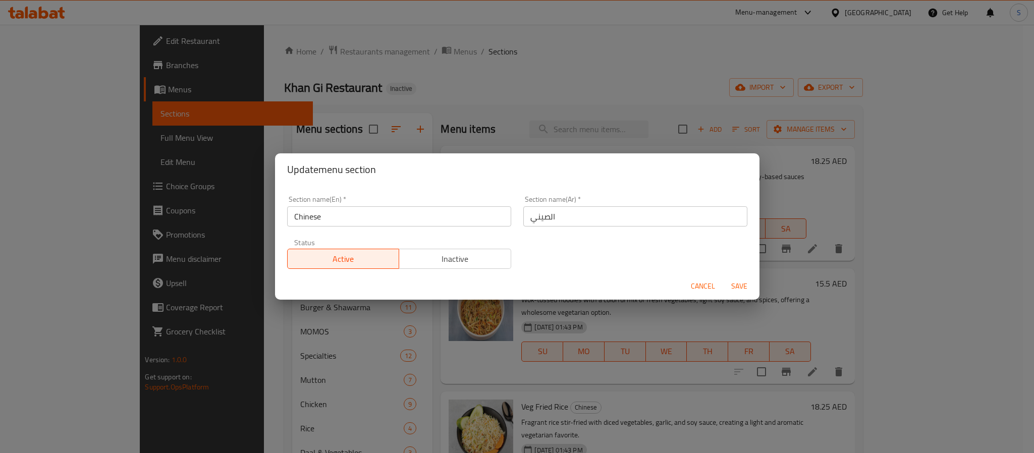
click at [377, 223] on input "Chinese" at bounding box center [399, 216] width 224 height 20
click at [488, 107] on div "Update menu section Section name(En)   * Chinese Section name(En) * Section nam…" at bounding box center [517, 226] width 1034 height 453
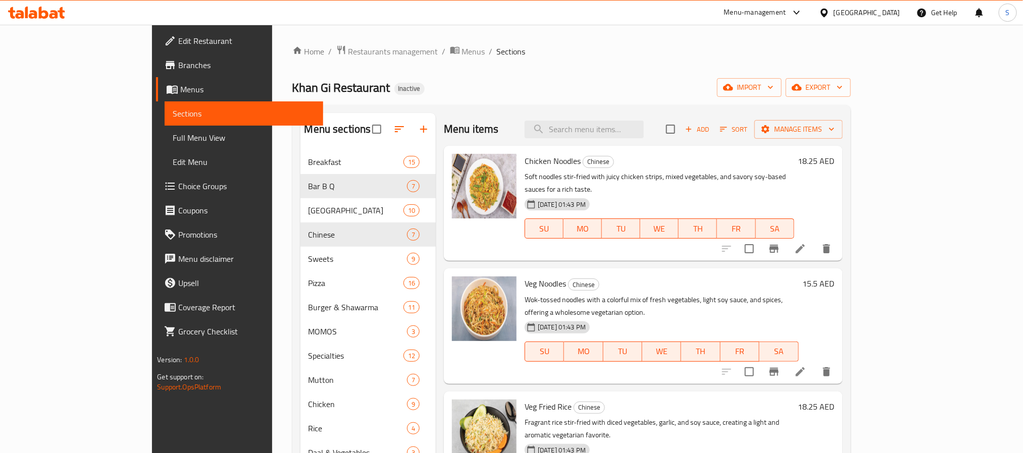
click at [421, 103] on div "Home / Restaurants management / Menus / Sections Khan Gi Restaurant Inactive im…" at bounding box center [571, 310] width 558 height 530
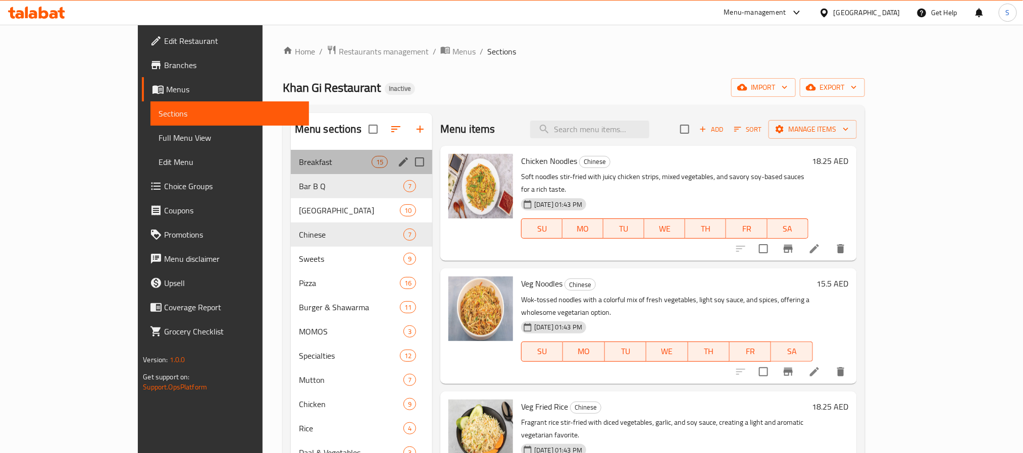
click at [323, 163] on span "Breakfast" at bounding box center [335, 162] width 73 height 12
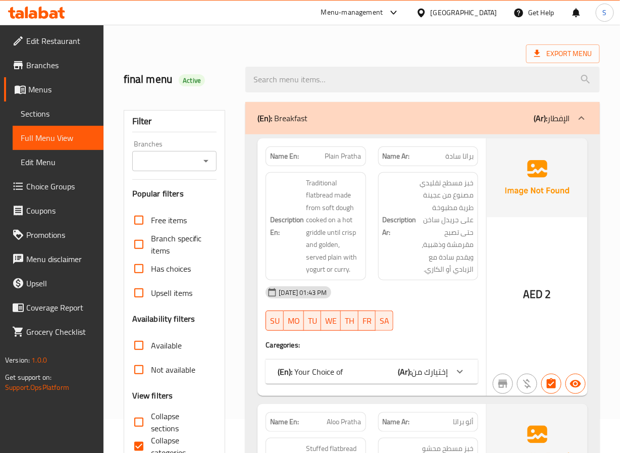
scroll to position [388, 0]
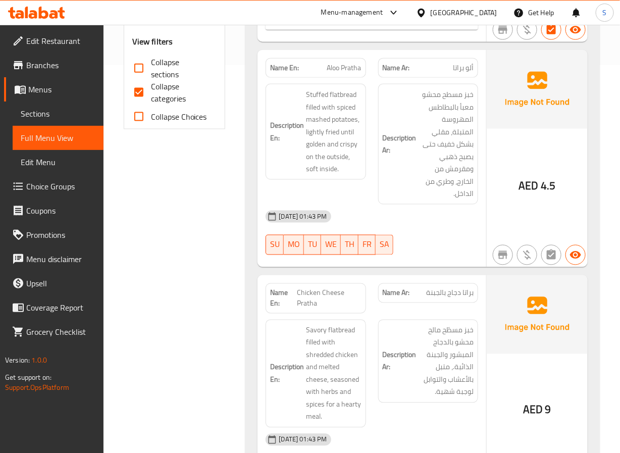
click at [141, 71] on input "Collapse sections" at bounding box center [139, 68] width 24 height 24
checkbox input "true"
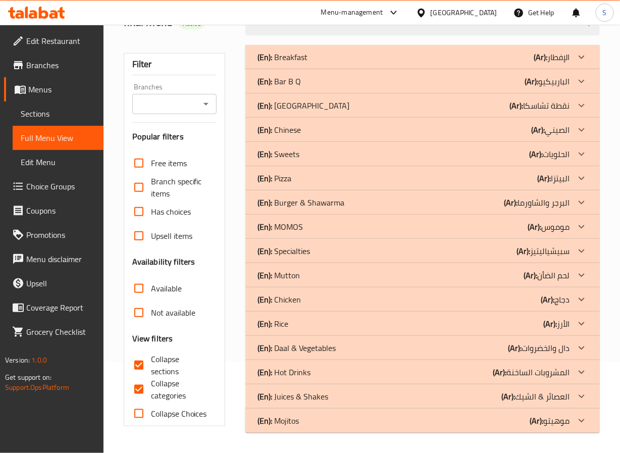
click at [141, 377] on input "Collapse categories" at bounding box center [139, 389] width 24 height 24
checkbox input "false"
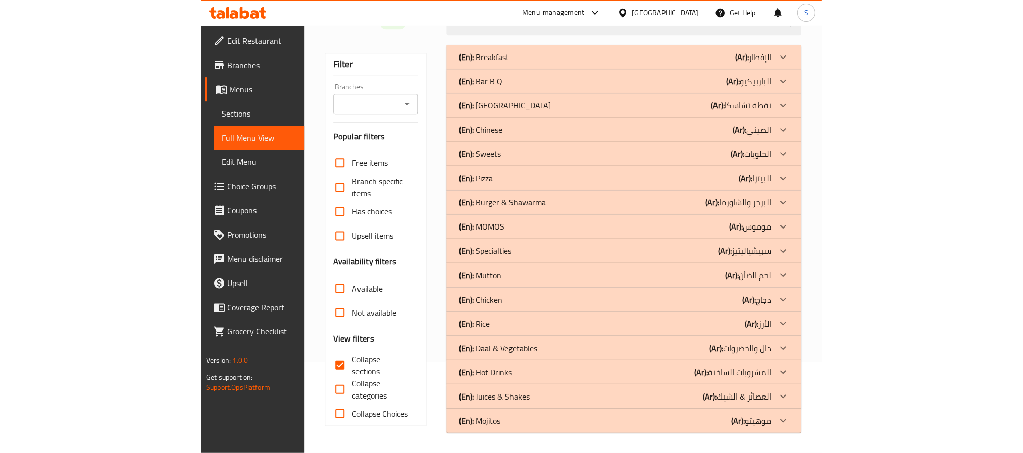
scroll to position [91, 0]
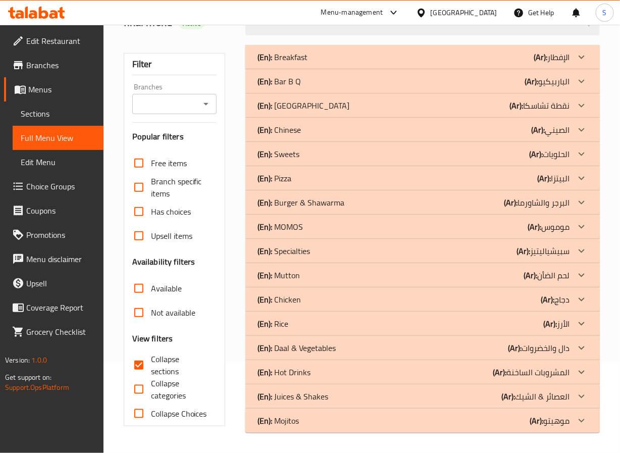
click at [358, 132] on div "(En): Chinese (Ar): الصيني" at bounding box center [412, 130] width 311 height 12
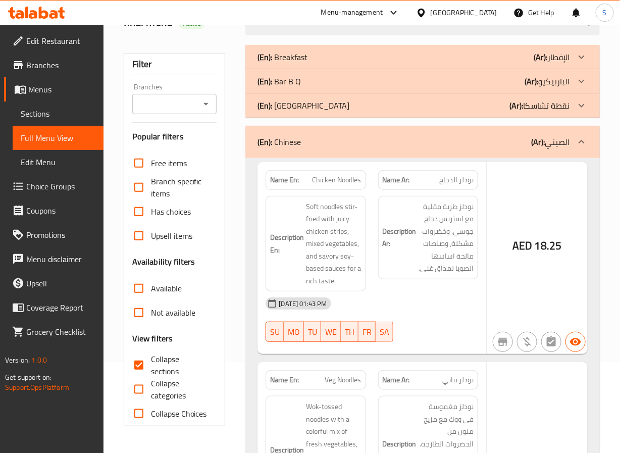
click at [358, 107] on div "(En): Chaska Point (Ar): نقطة تشاسكا" at bounding box center [412, 105] width 311 height 12
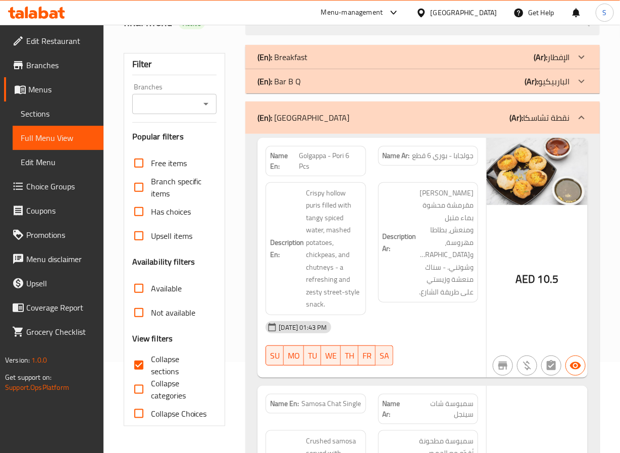
click at [363, 83] on div "(En): Bar B Q (Ar): الباربيكيو" at bounding box center [412, 81] width 311 height 12
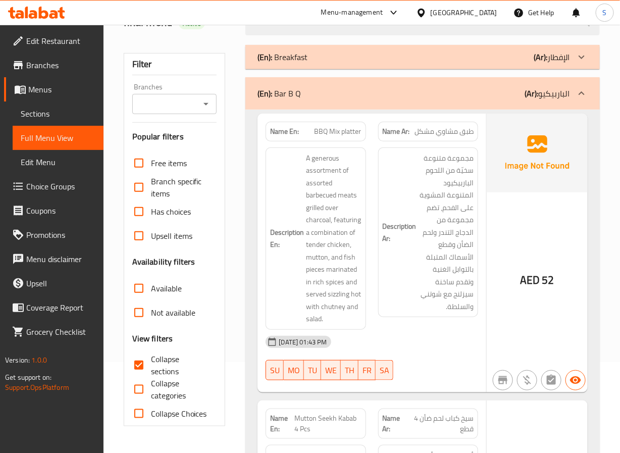
click at [382, 58] on div "(En): Breakfast (Ar): الإفطار" at bounding box center [412, 57] width 311 height 12
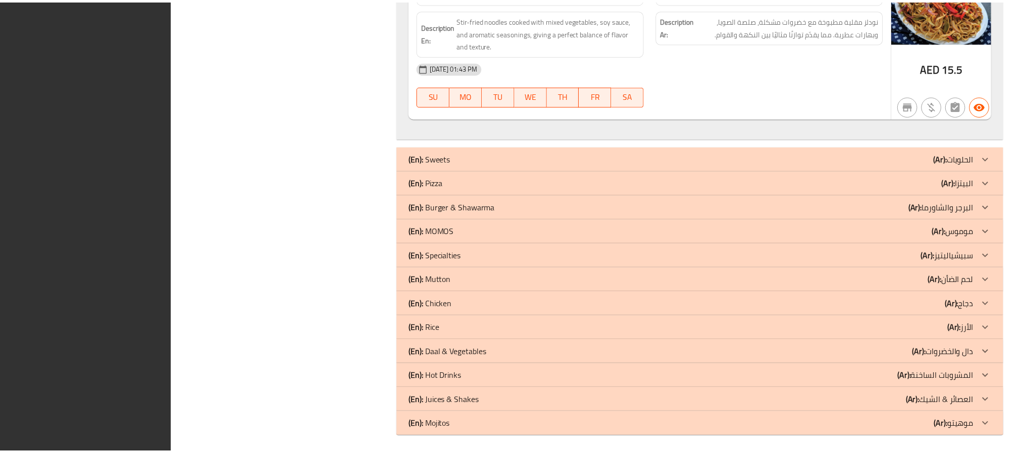
scroll to position [6706, 0]
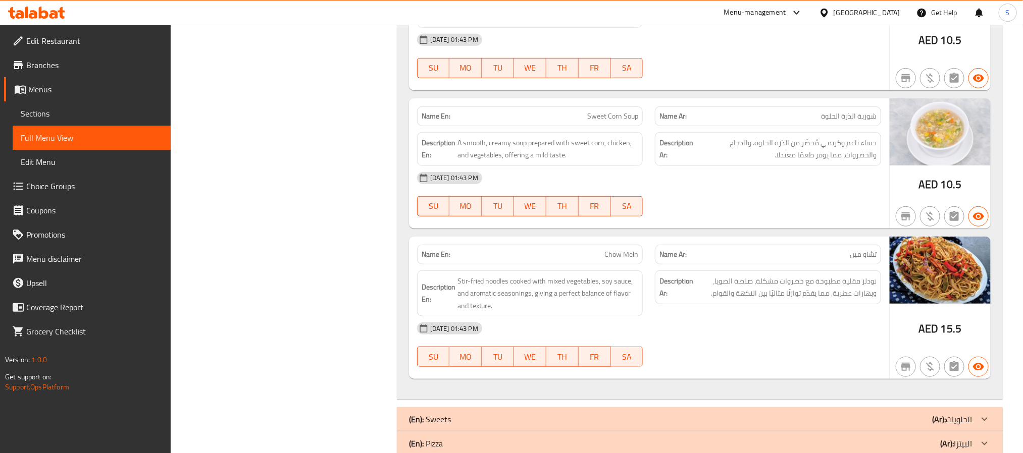
scroll to position [6436, 0]
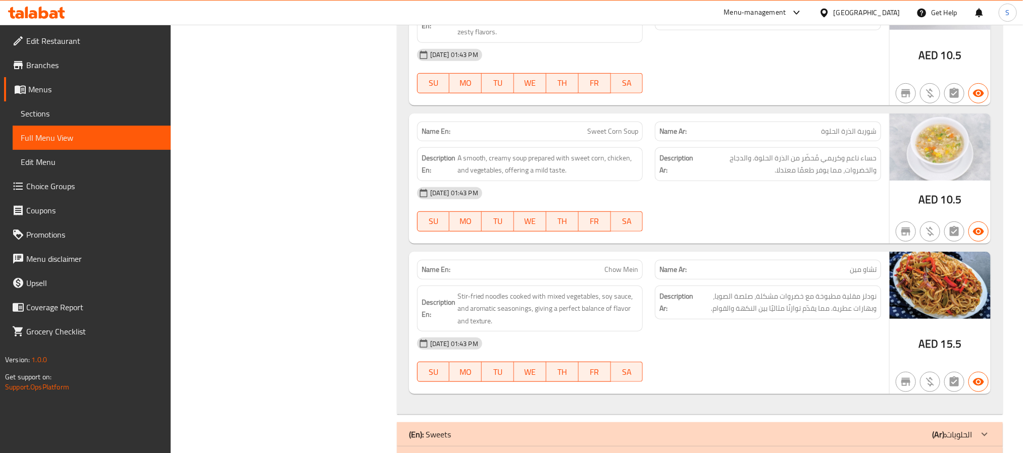
click at [431, 276] on div "Name En: Chow Mein" at bounding box center [530, 270] width 226 height 20
click at [438, 280] on div "Name En: Chow Mein" at bounding box center [530, 270] width 226 height 20
copy strong "Name En:"
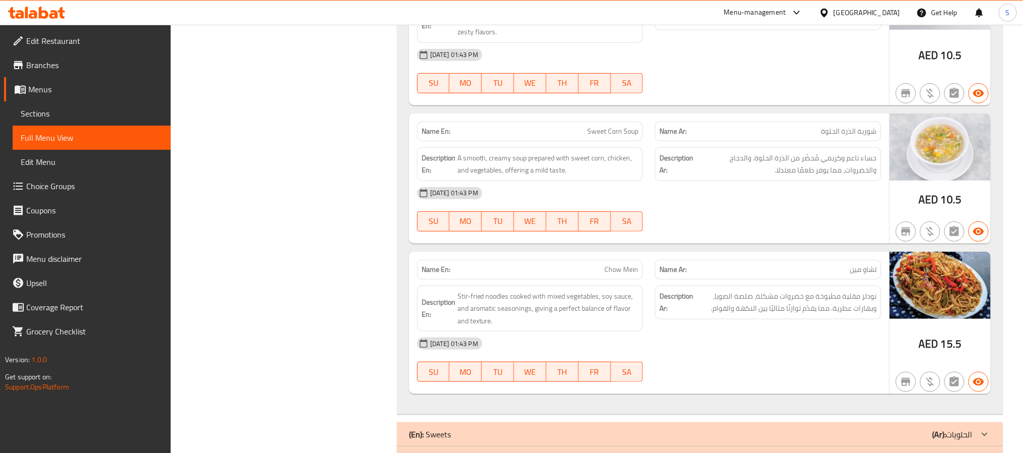
scroll to position [0, 0]
